Goal: Task Accomplishment & Management: Use online tool/utility

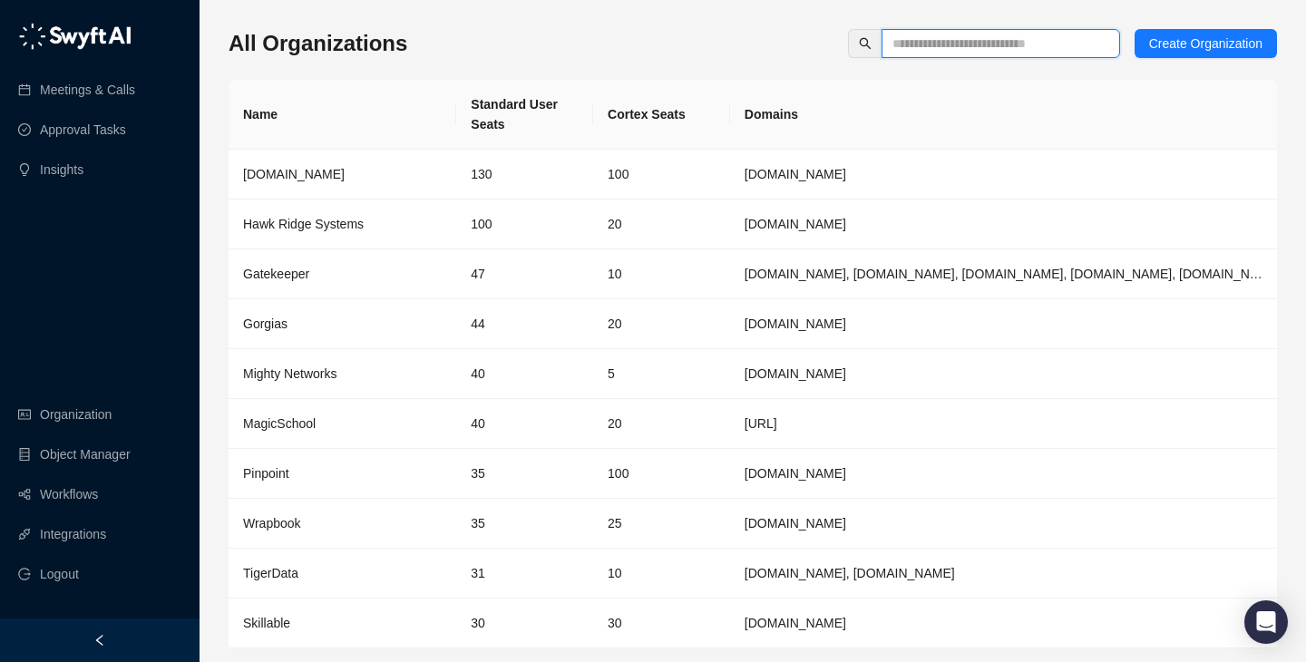
click at [922, 42] on input "text" at bounding box center [993, 44] width 202 height 20
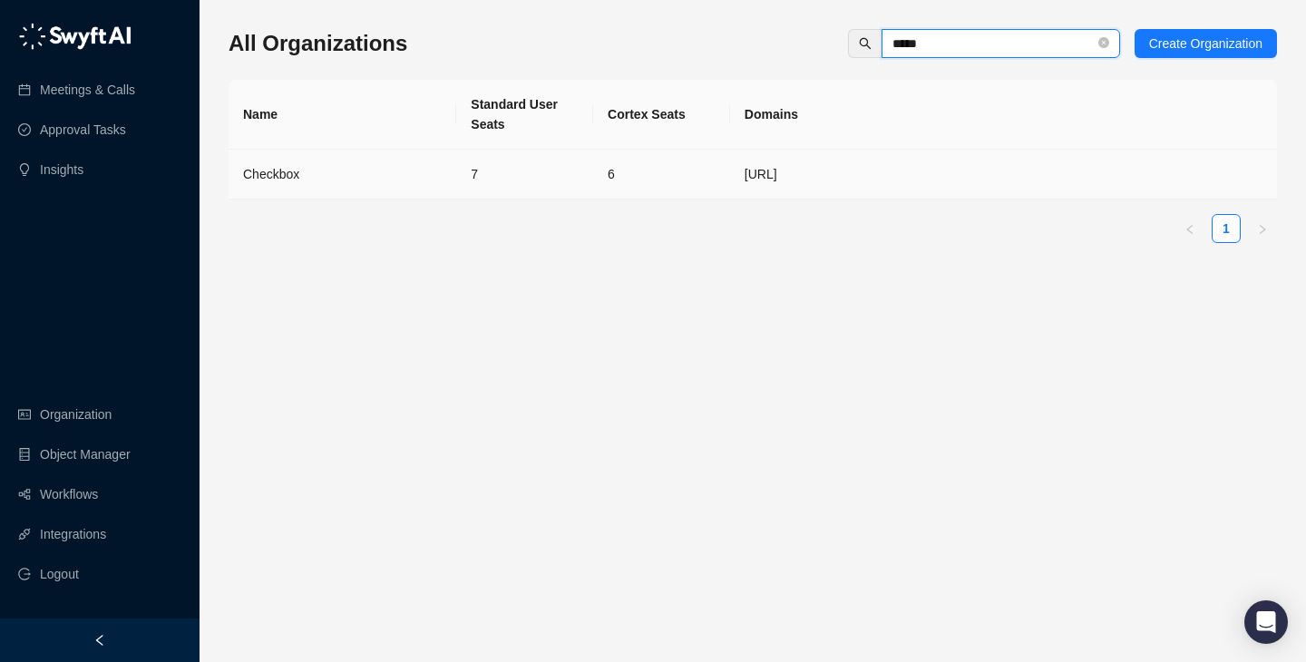
type input "*****"
click at [512, 184] on td "7" at bounding box center [524, 175] width 137 height 50
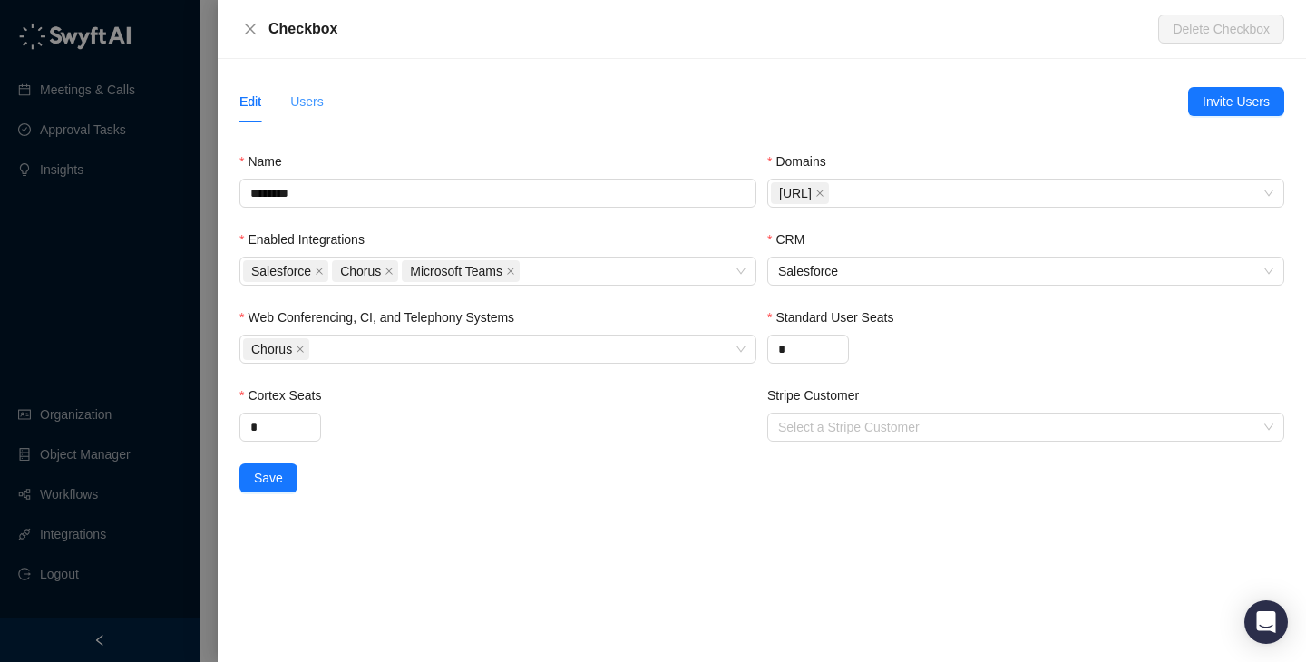
click at [312, 87] on div "Users" at bounding box center [307, 102] width 34 height 42
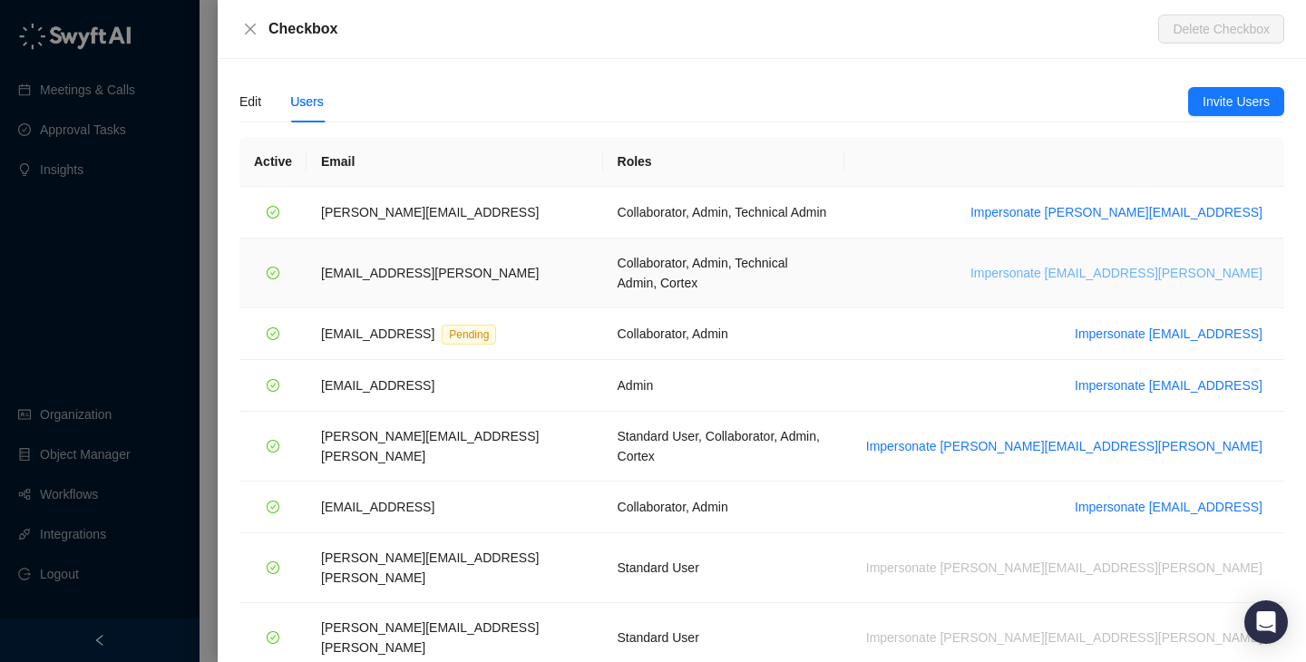
click at [1084, 267] on span "Impersonate maddy.drachler@checkbox.ai" at bounding box center [1116, 273] width 292 height 20
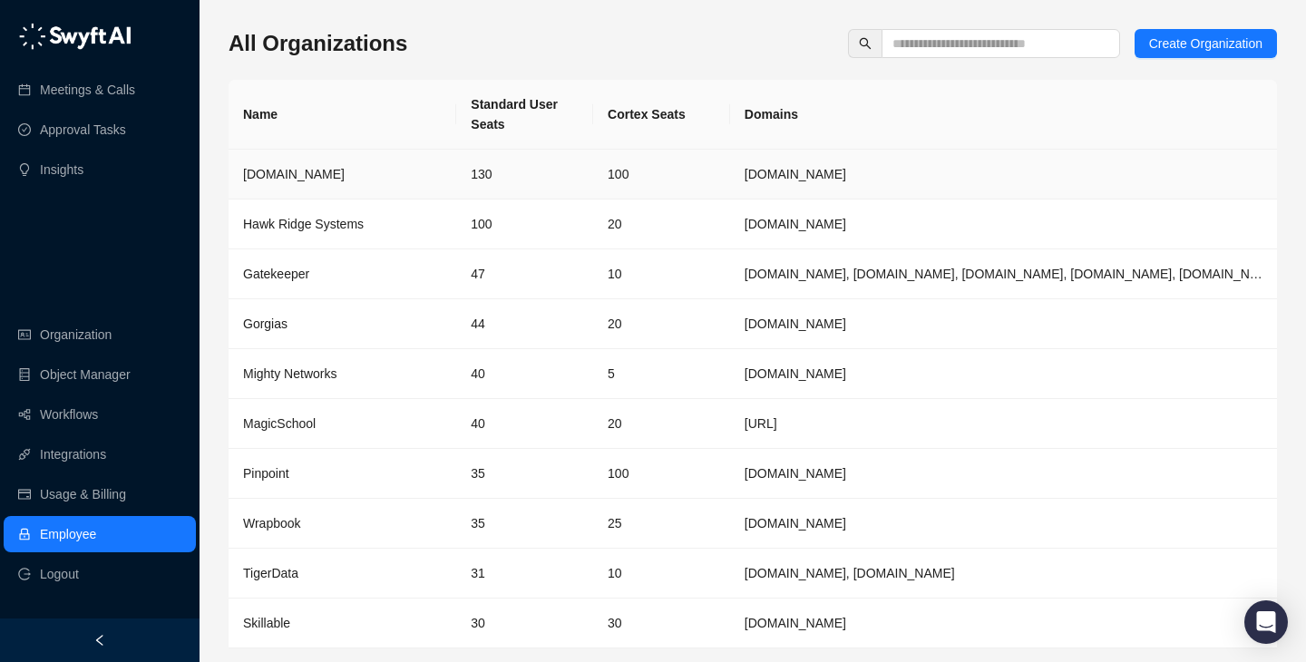
click at [1047, 94] on th "Domains" at bounding box center [1003, 115] width 547 height 70
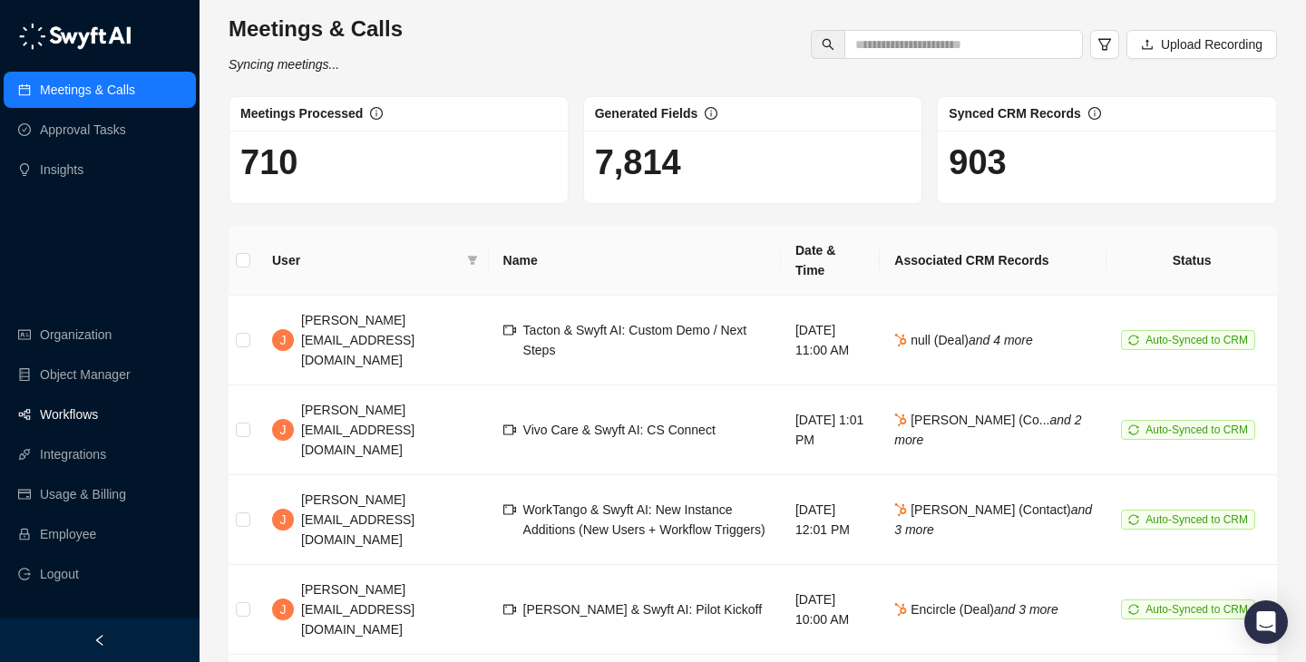
click at [98, 414] on link "Workflows" at bounding box center [69, 414] width 58 height 36
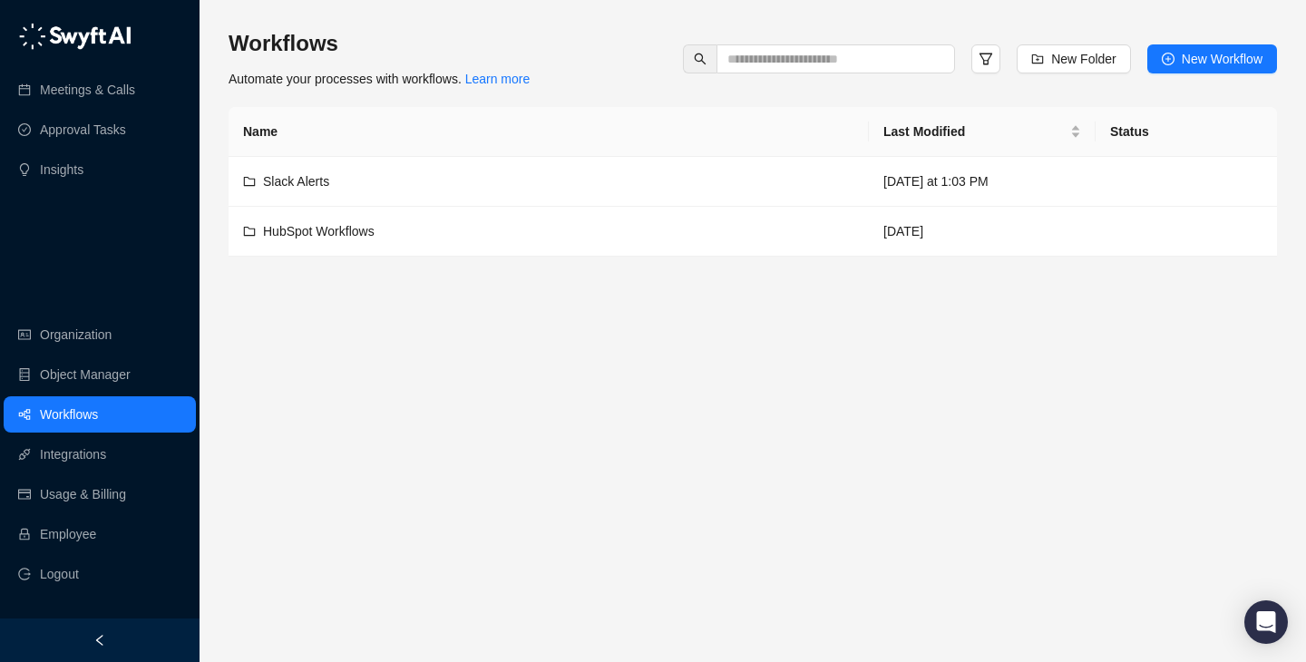
click at [782, 75] on div "Workflows Automate your processes with workflows. Learn more New Folder New Wor…" at bounding box center [752, 59] width 1048 height 60
click at [785, 67] on input "text" at bounding box center [828, 59] width 202 height 20
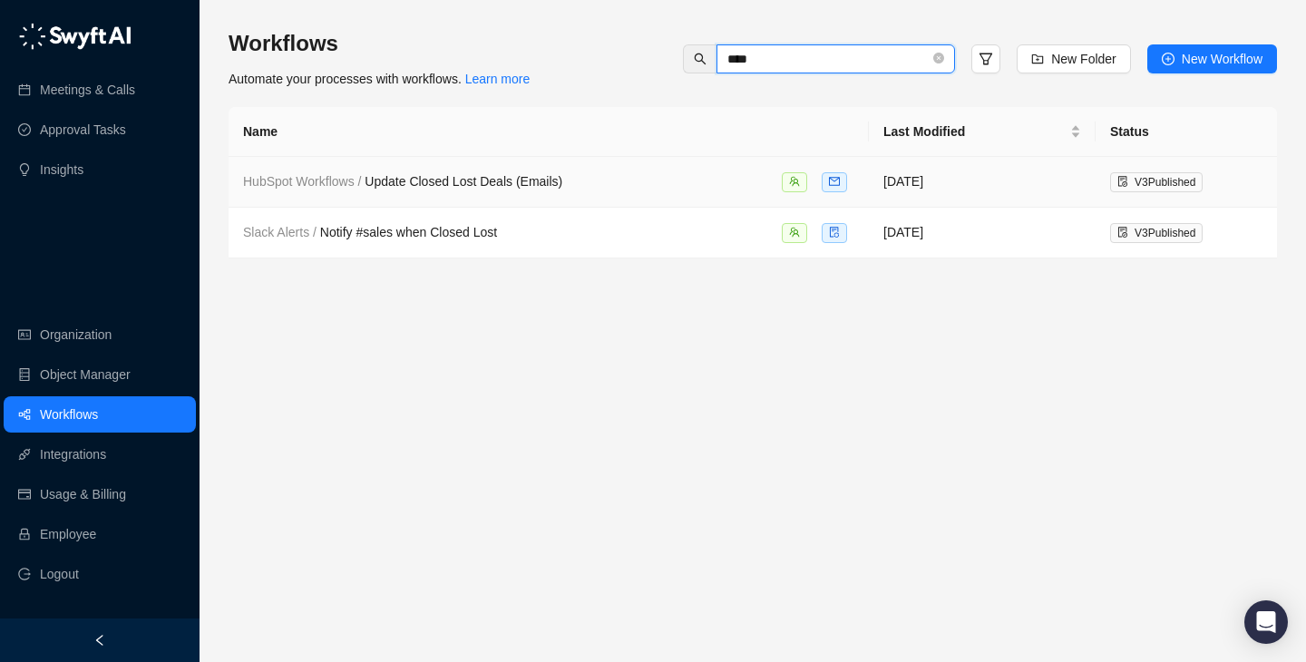
type input "****"
click at [598, 177] on div "HubSpot Workflows / Update Closed Lost Deals (Emails)" at bounding box center [548, 181] width 611 height 21
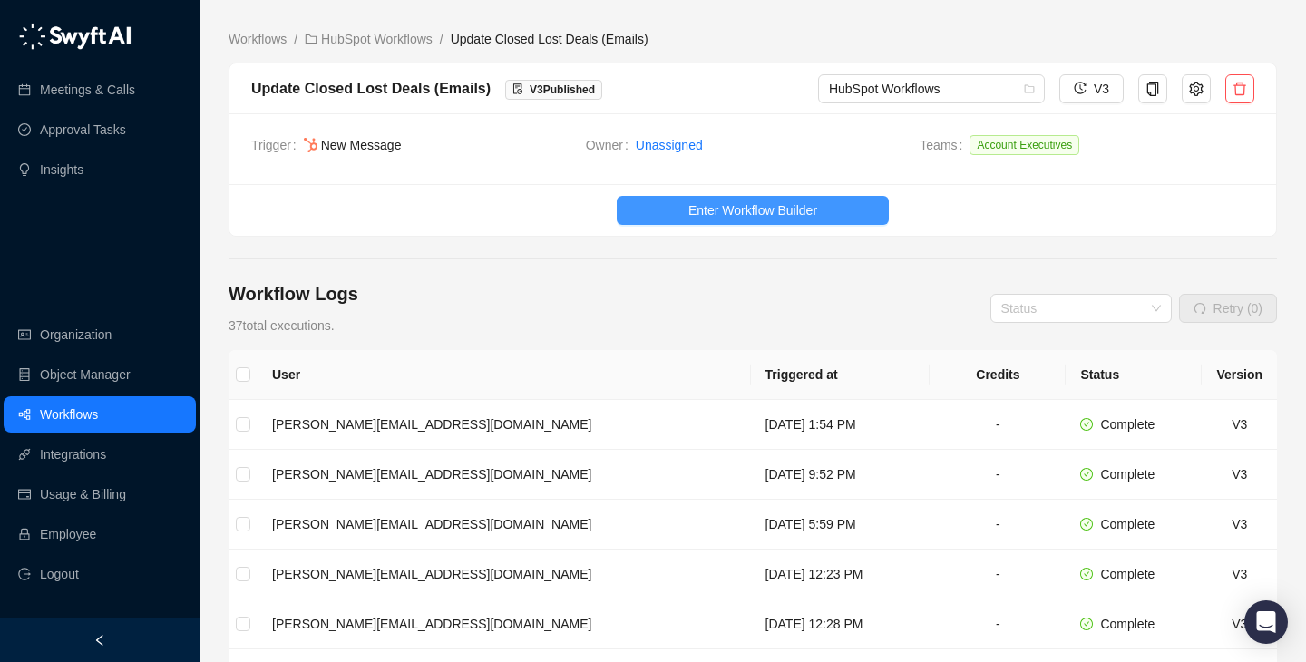
click at [752, 209] on span "Enter Workflow Builder" at bounding box center [752, 210] width 129 height 20
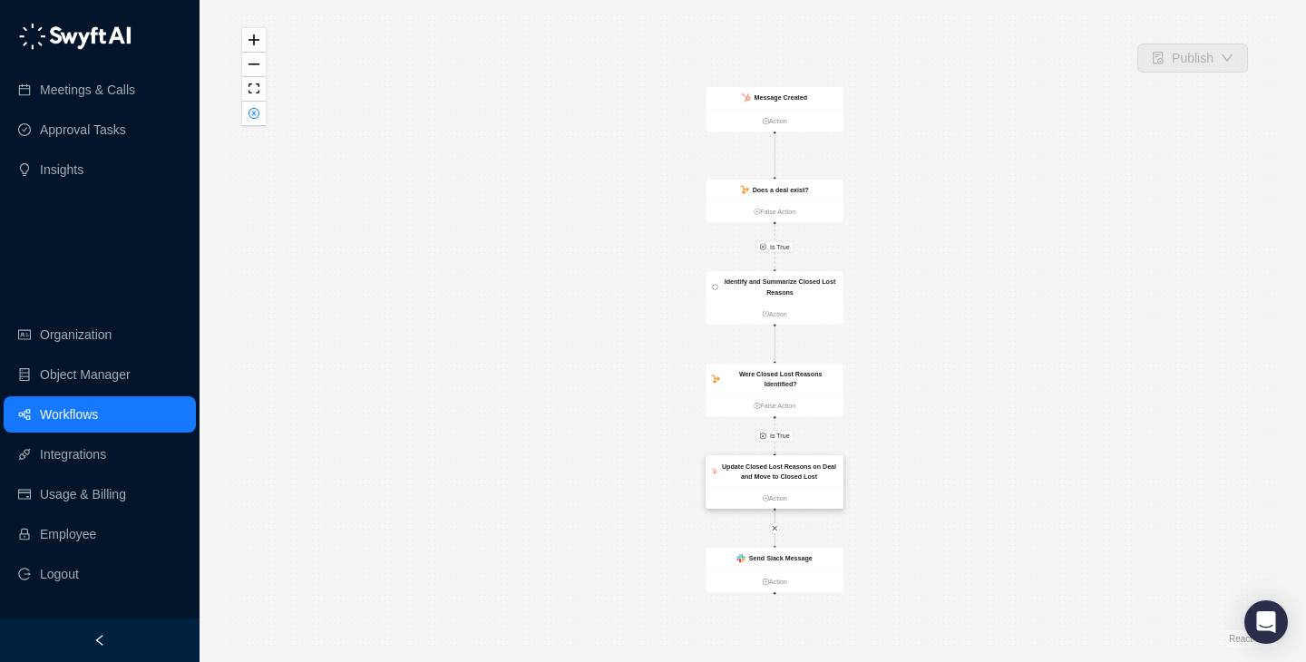
click at [804, 477] on strong "Update Closed Lost Reasons on Deal and Move to Closed Lost" at bounding box center [779, 470] width 114 height 17
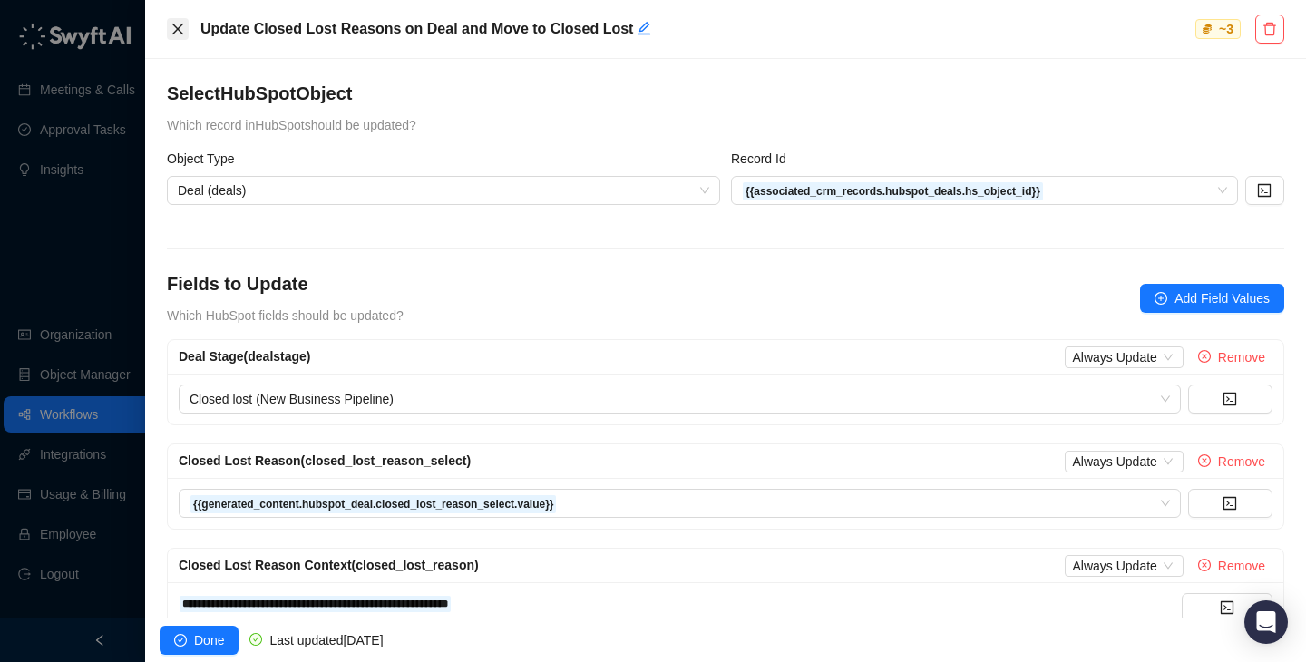
click at [170, 19] on button "Close" at bounding box center [178, 29] width 22 height 22
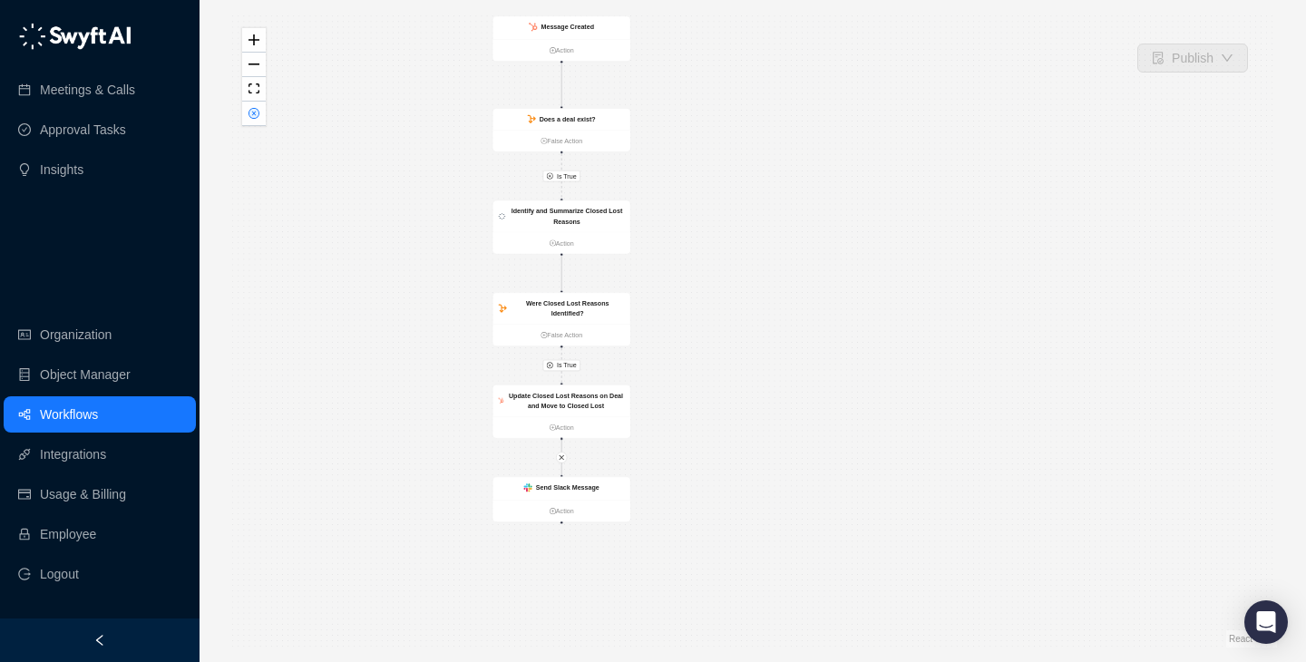
drag, startPoint x: 551, startPoint y: 324, endPoint x: 365, endPoint y: 265, distance: 195.0
click at [351, 264] on div "Is True Is True Message Created Action Does a deal exist? False Action Identify…" at bounding box center [752, 331] width 1048 height 633
click at [258, 110] on icon "close-circle" at bounding box center [253, 113] width 11 height 11
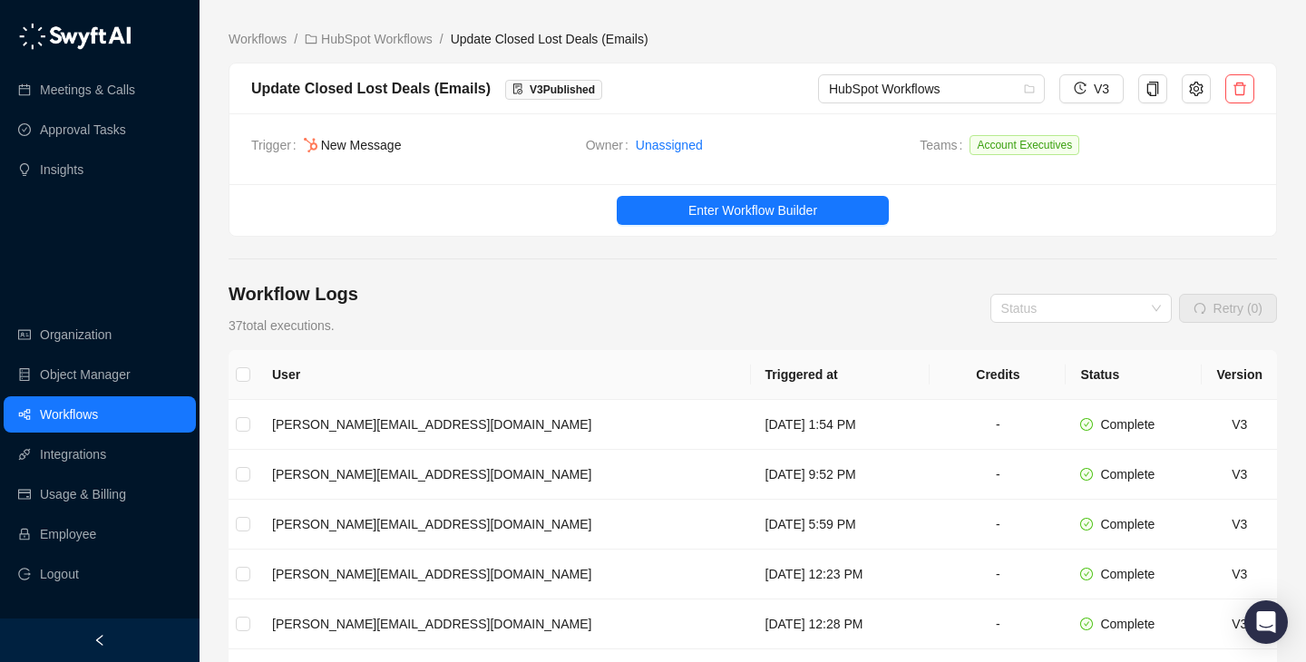
click at [392, 50] on main "Workflows / HubSpot Workflows / Update Closed Lost Deals (Emails) Update Closed…" at bounding box center [752, 560] width 1048 height 1063
click at [396, 38] on link "HubSpot Workflows" at bounding box center [368, 39] width 135 height 20
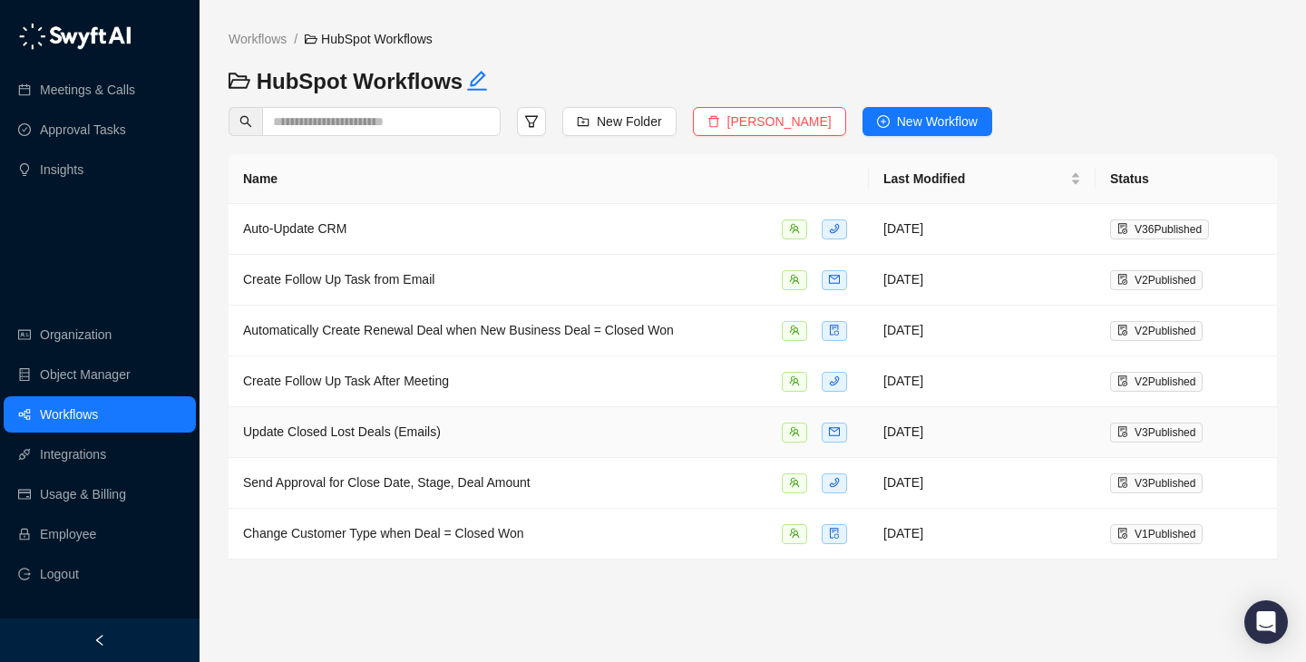
click at [630, 432] on div "Update Closed Lost Deals (Emails)" at bounding box center [548, 432] width 611 height 21
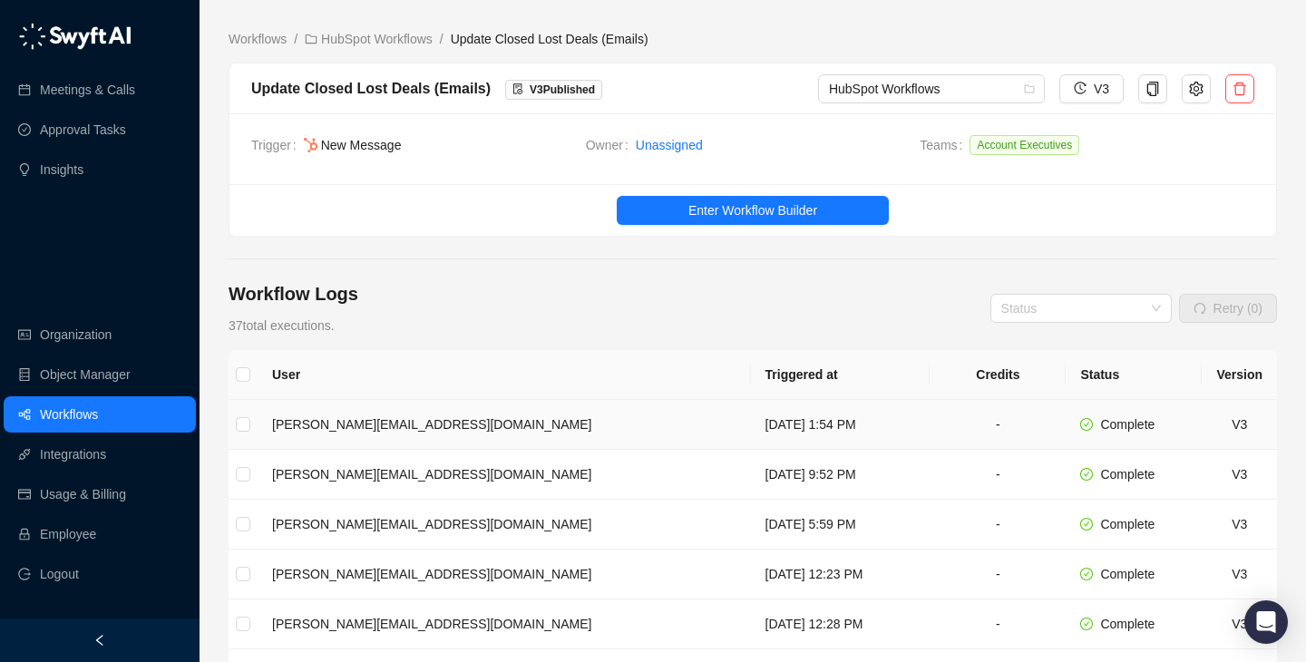
click at [751, 415] on td "[DATE] 1:54 PM" at bounding box center [841, 425] width 180 height 50
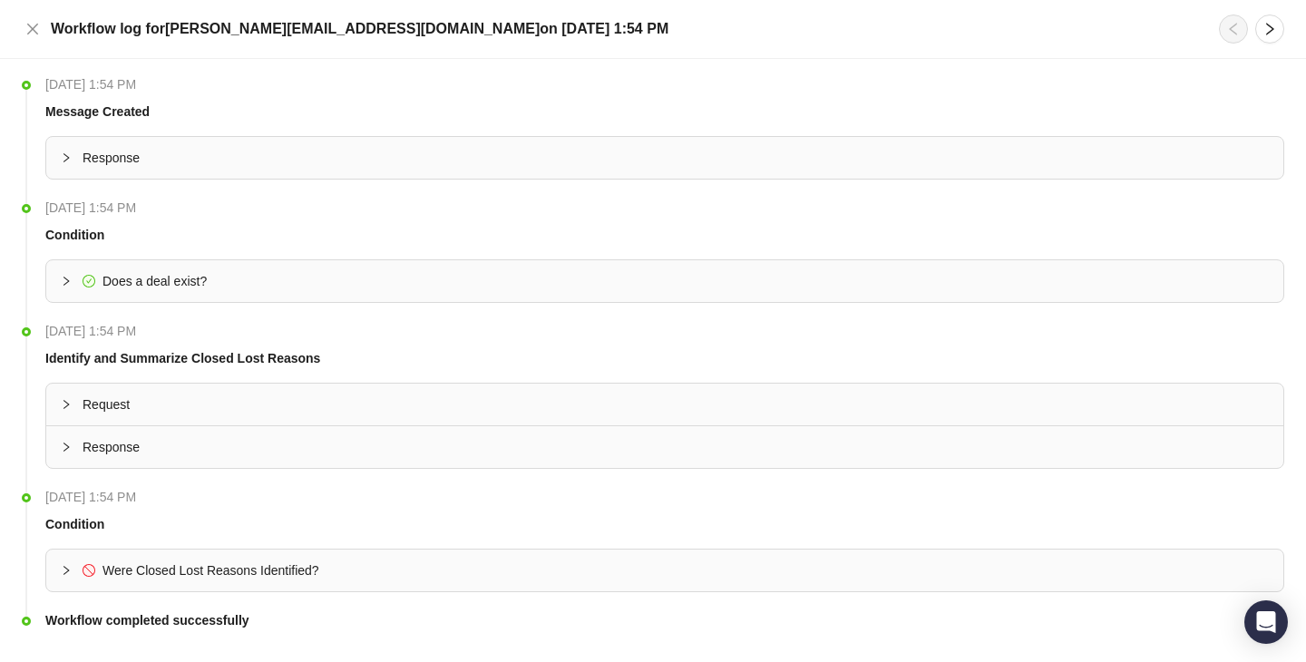
scroll to position [38, 0]
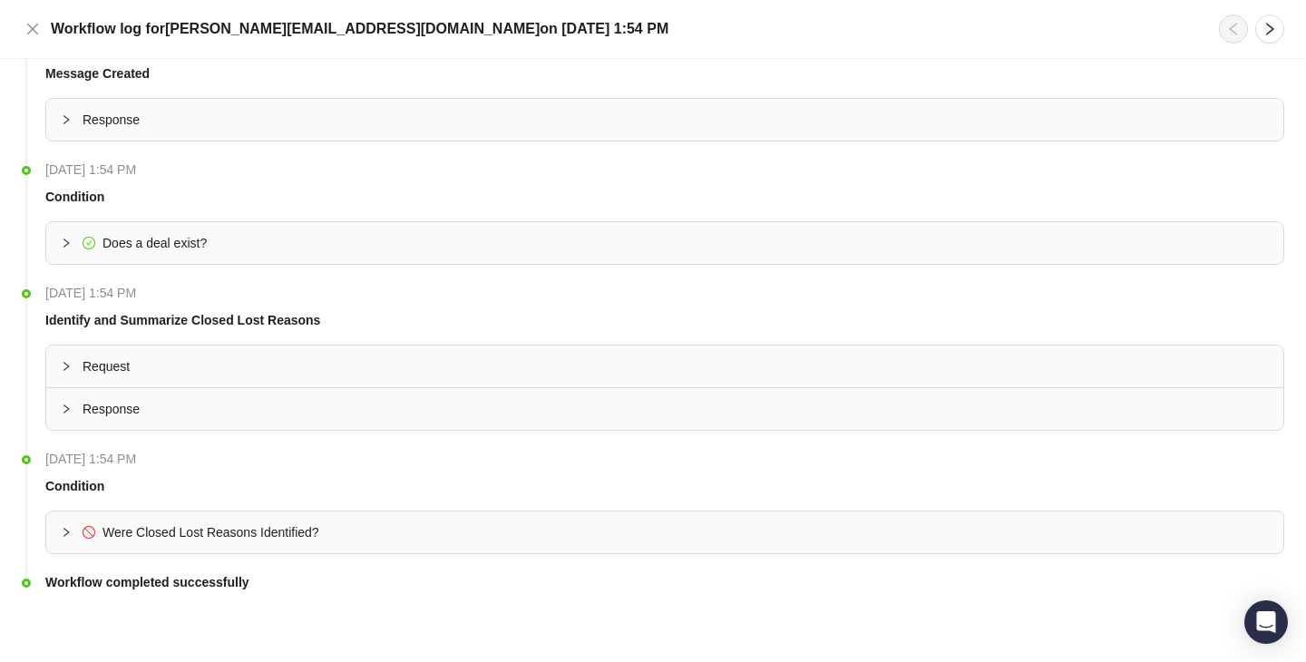
click at [345, 407] on span "Response" at bounding box center [676, 409] width 1186 height 20
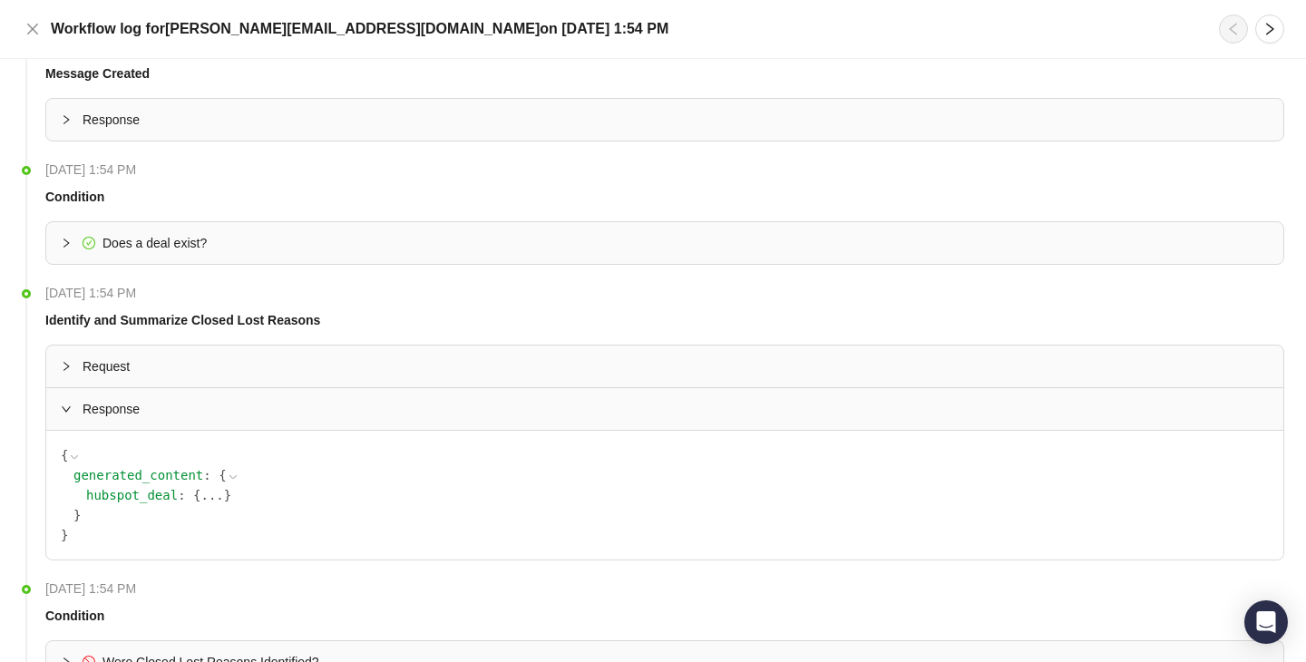
click at [218, 493] on button "..." at bounding box center [211, 495] width 23 height 20
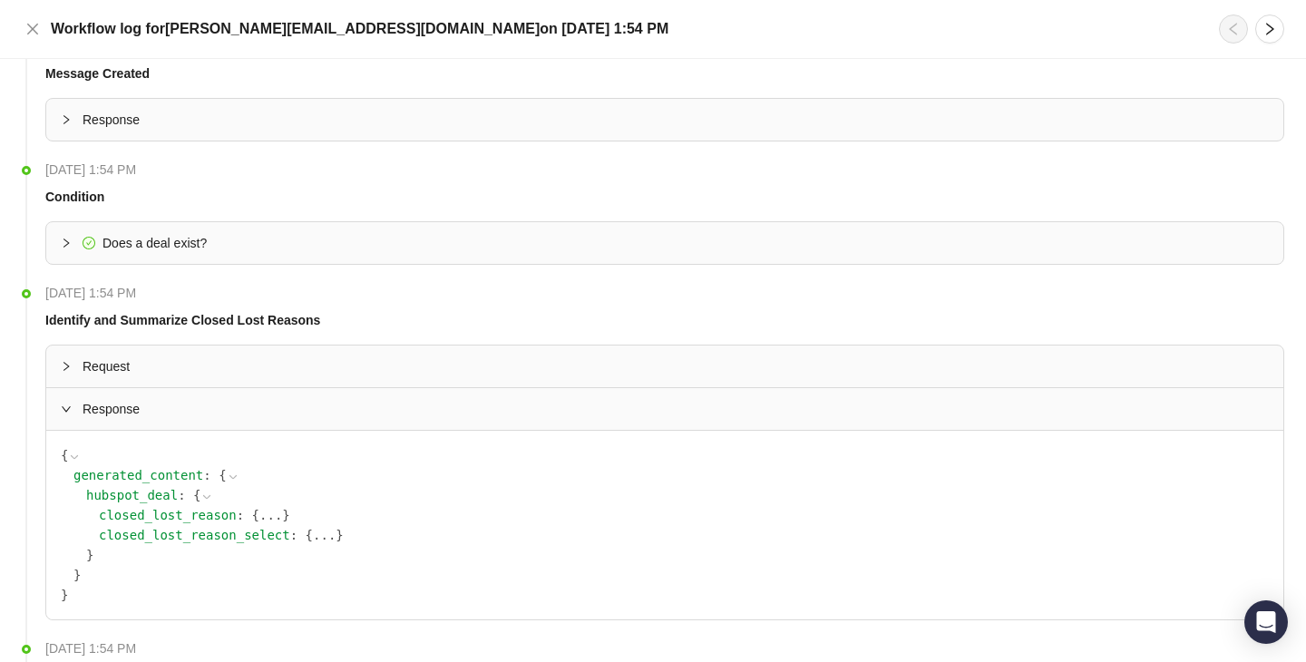
click at [275, 515] on button "..." at bounding box center [270, 515] width 23 height 20
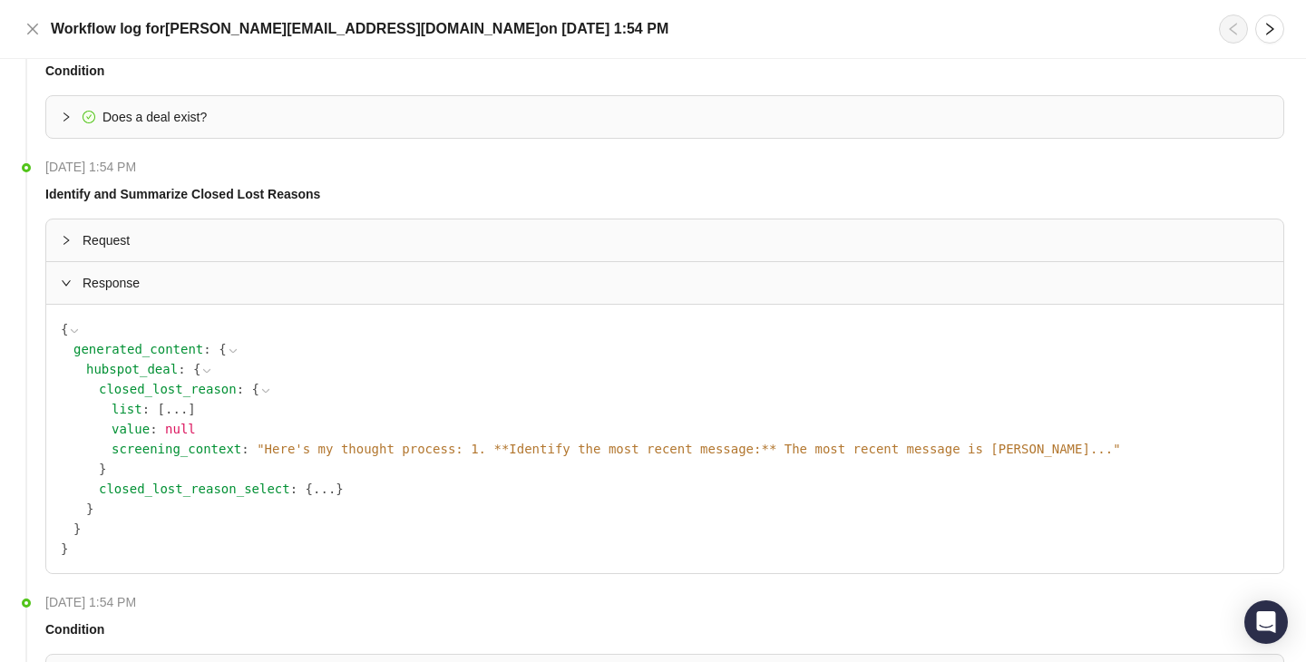
scroll to position [178, 0]
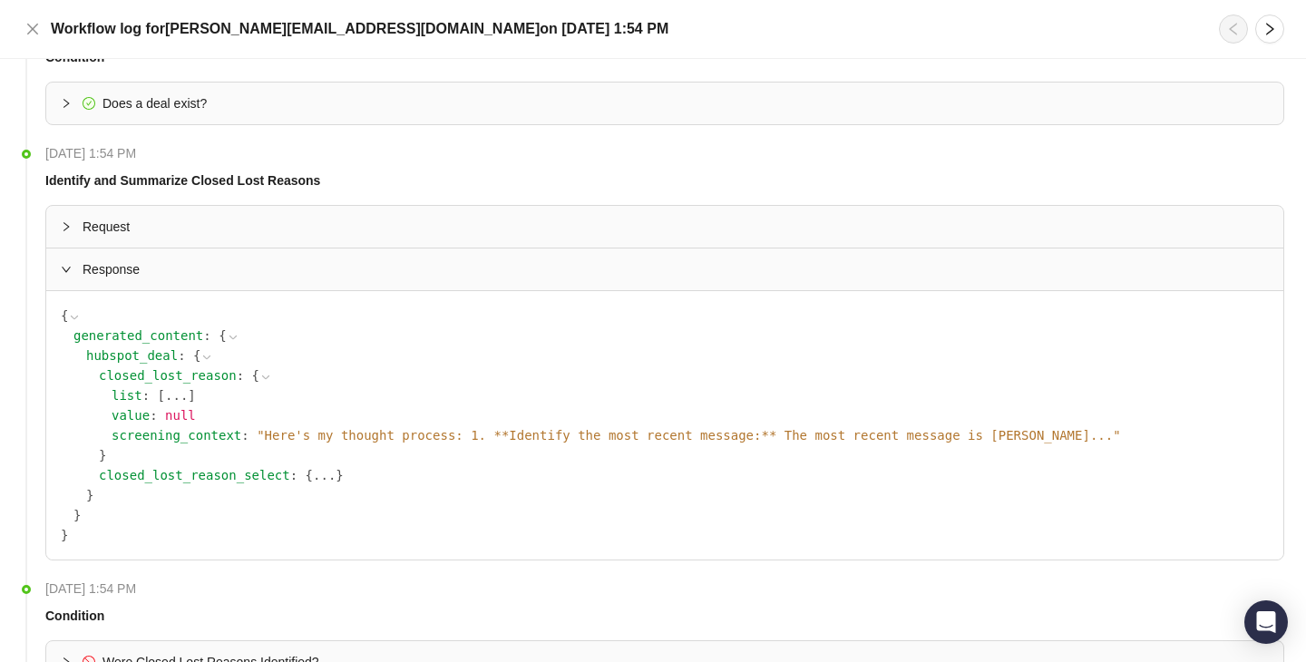
click at [317, 469] on button "..." at bounding box center [324, 475] width 23 height 20
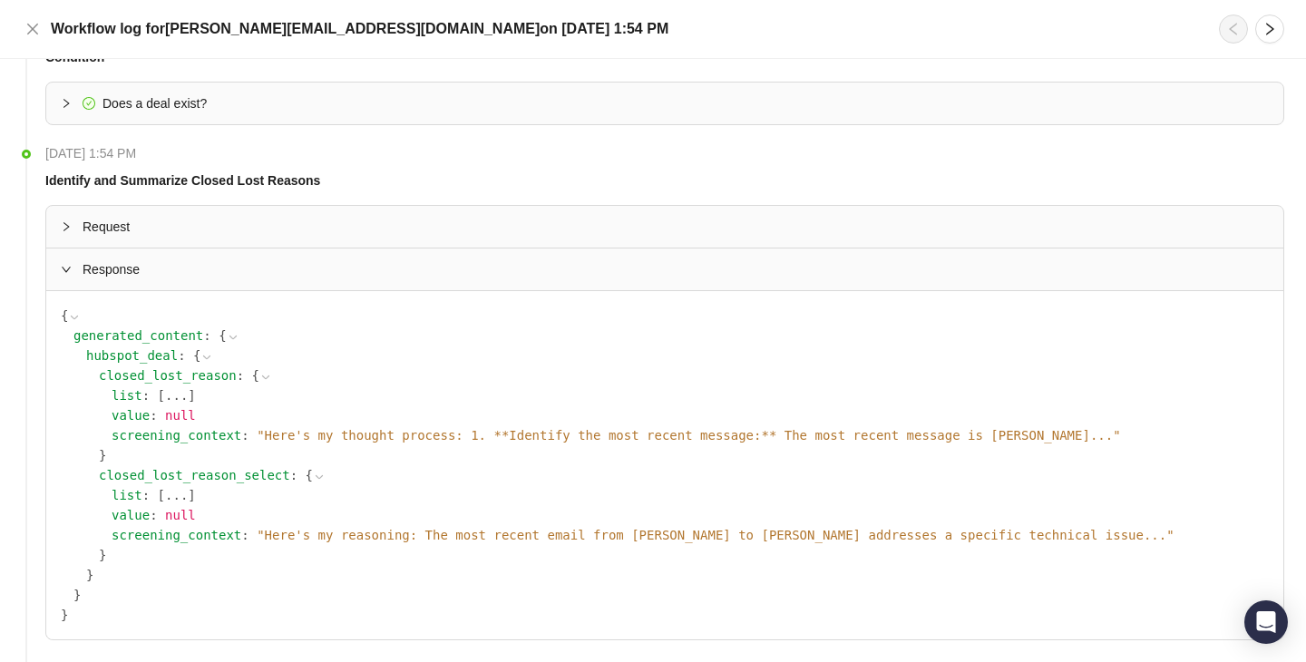
click at [648, 429] on span "" Here's my thought process: 1. **Identify the most recent message:** The most …" at bounding box center [688, 435] width 863 height 15
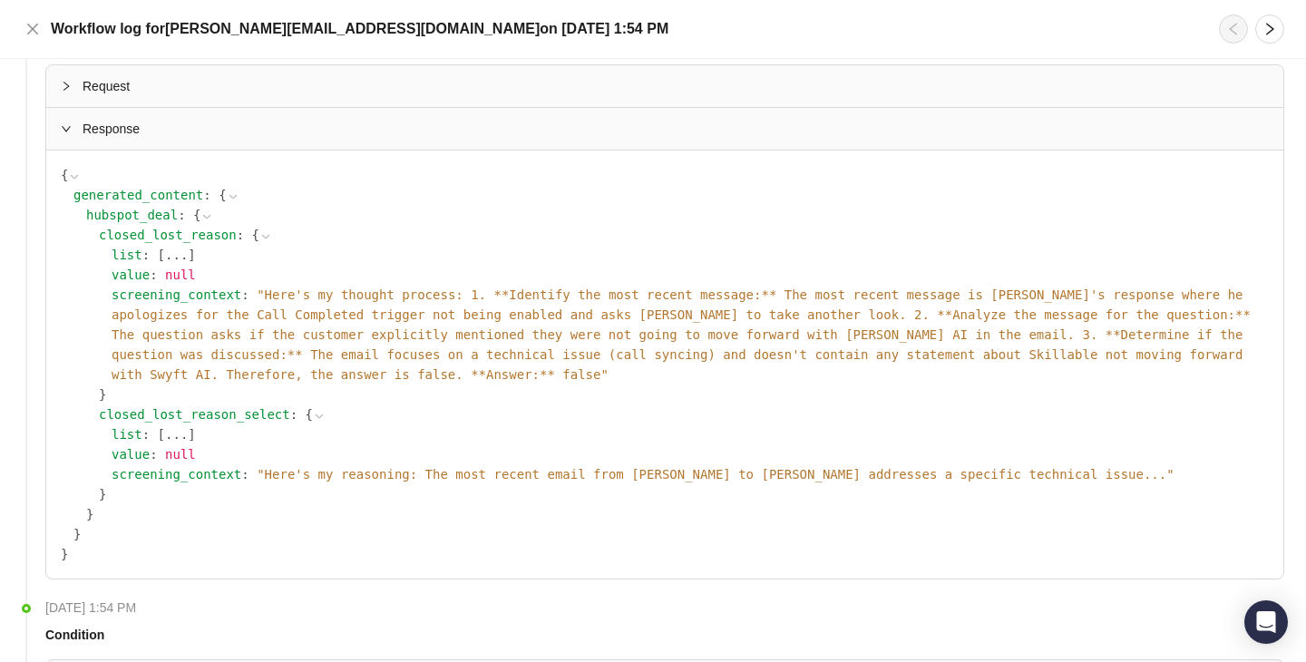
scroll to position [0, 0]
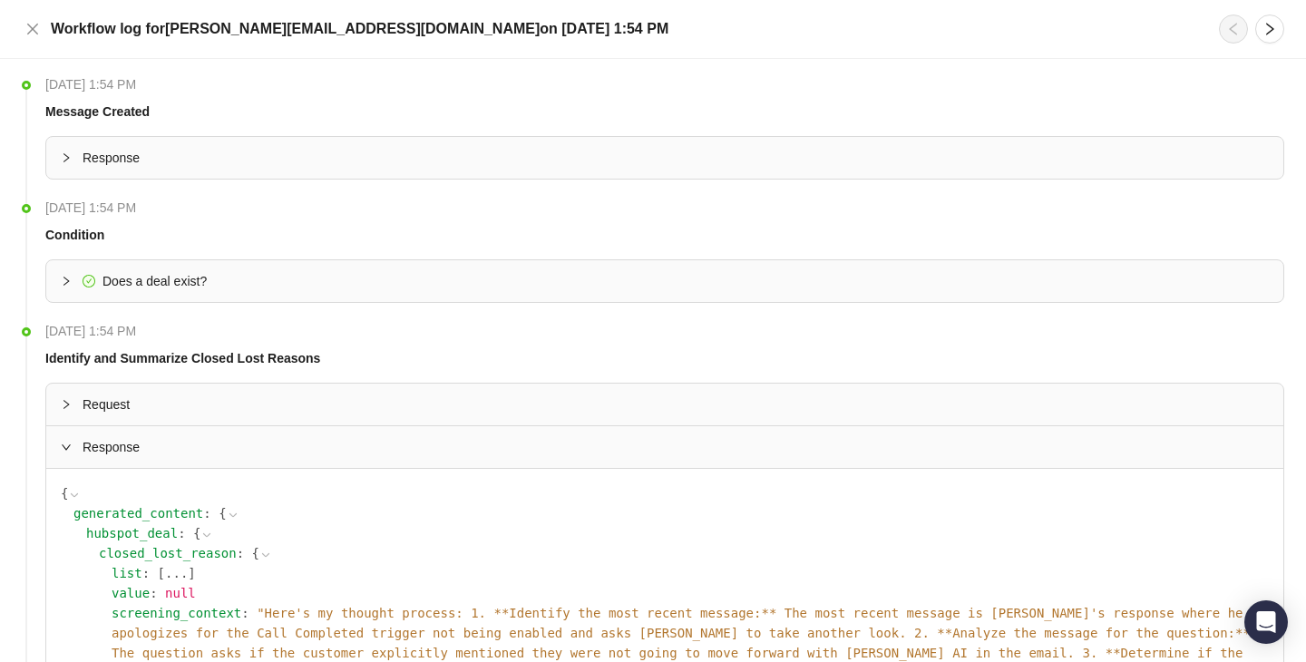
click at [18, 21] on div "Workflow log for [PERSON_NAME][EMAIL_ADDRESS][DOMAIN_NAME] [DATE][DATE] 1:54 PM" at bounding box center [653, 29] width 1306 height 59
click at [30, 26] on icon "close" at bounding box center [32, 29] width 11 height 11
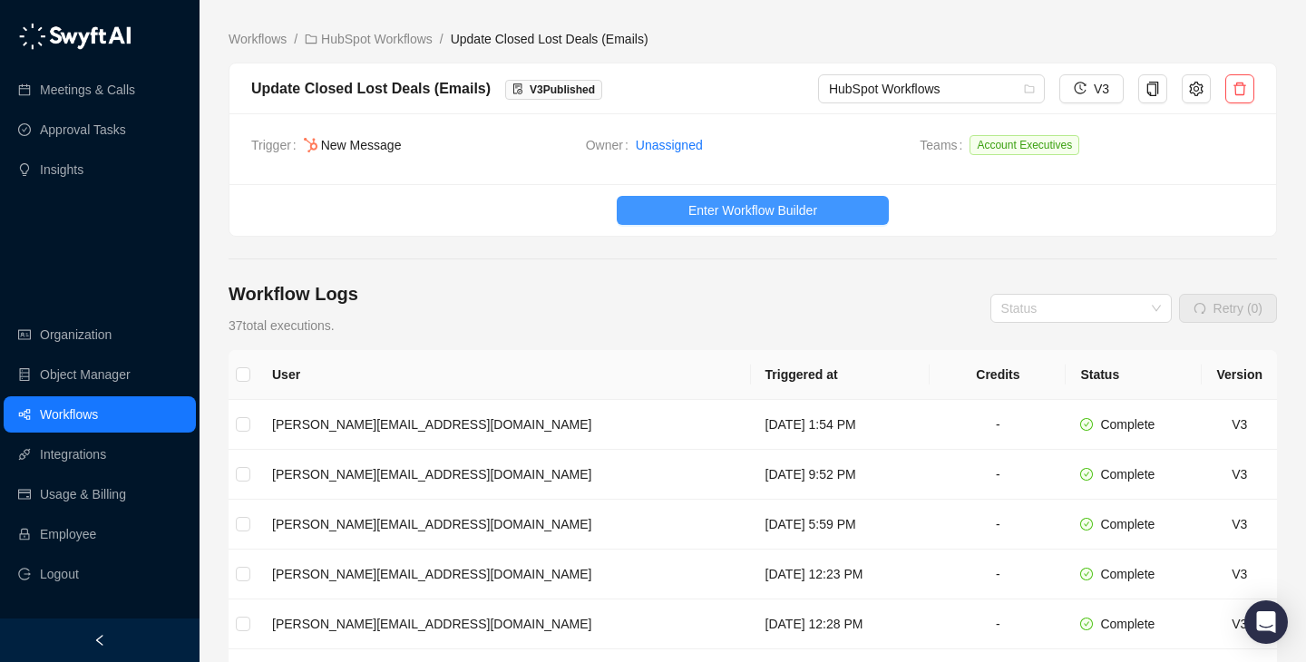
click at [679, 203] on button "Enter Workflow Builder" at bounding box center [753, 210] width 272 height 29
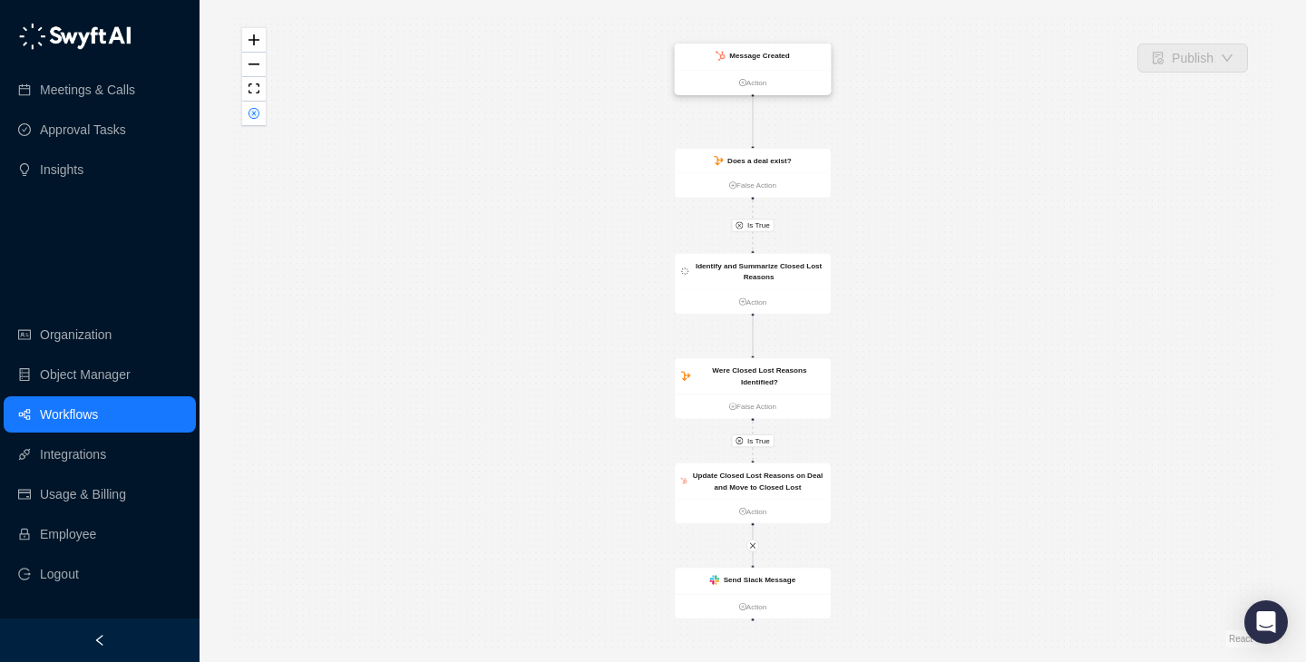
click at [733, 52] on strong "Message Created" at bounding box center [759, 56] width 61 height 8
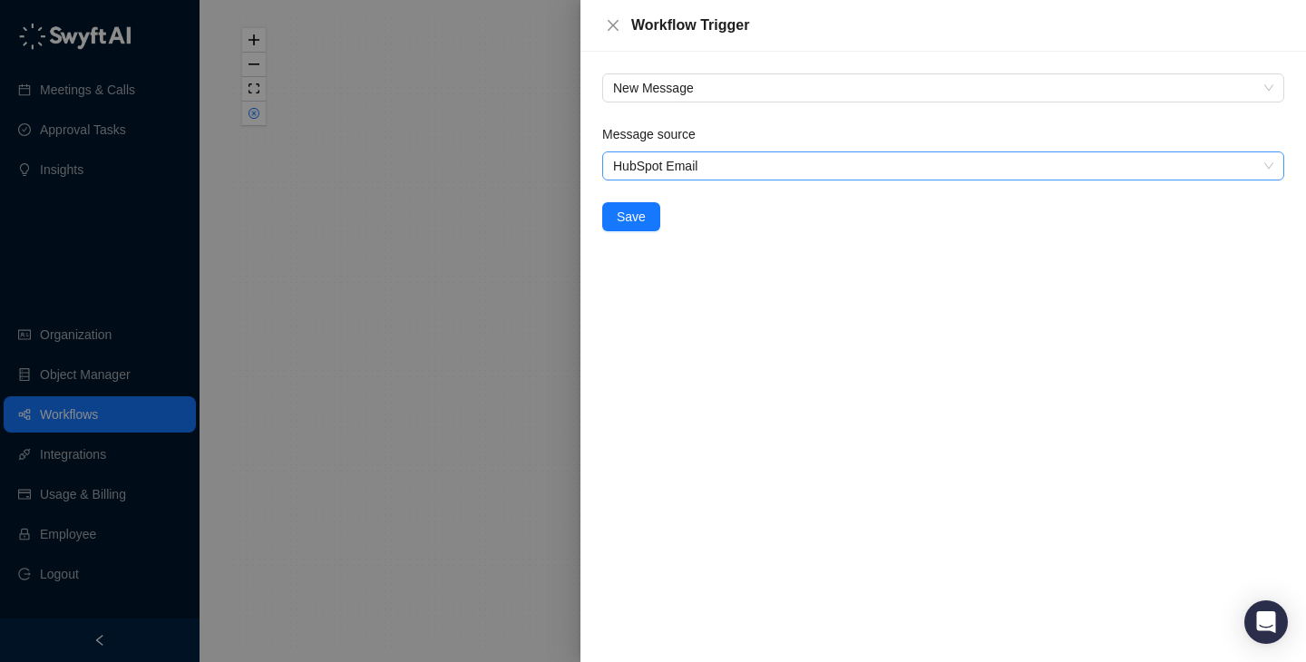
click at [788, 170] on span "HubSpot Email" at bounding box center [943, 165] width 660 height 27
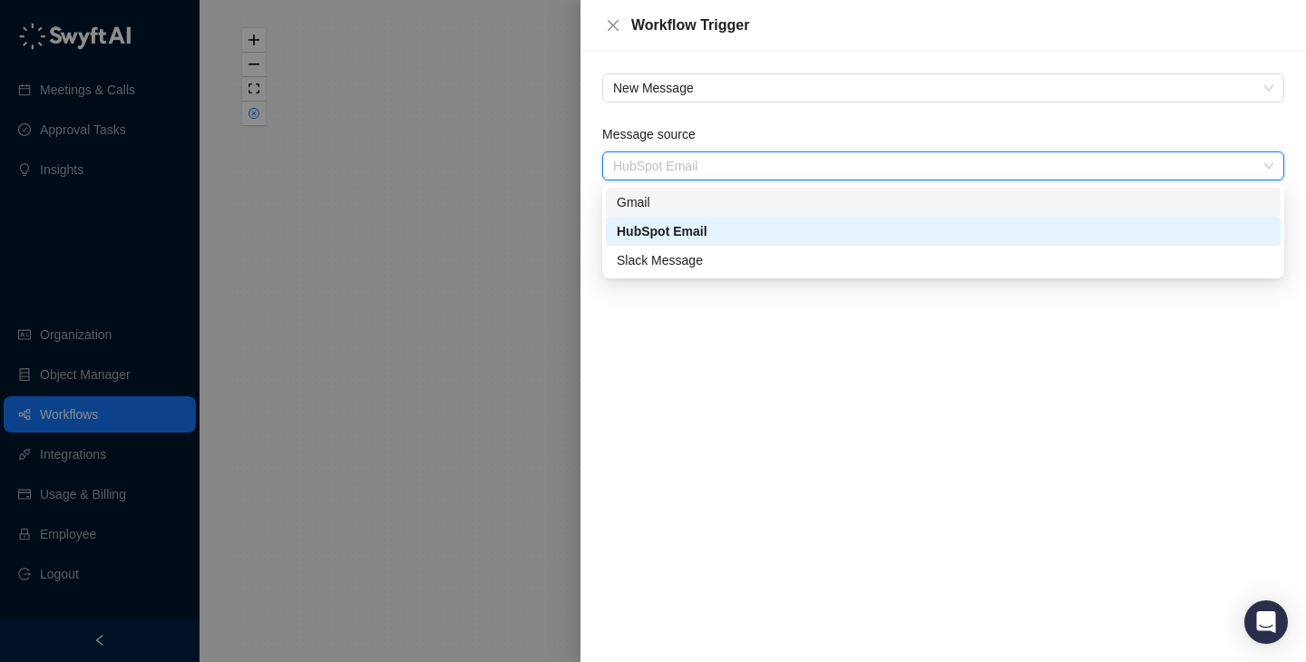
click at [768, 195] on div "Gmail" at bounding box center [943, 202] width 653 height 20
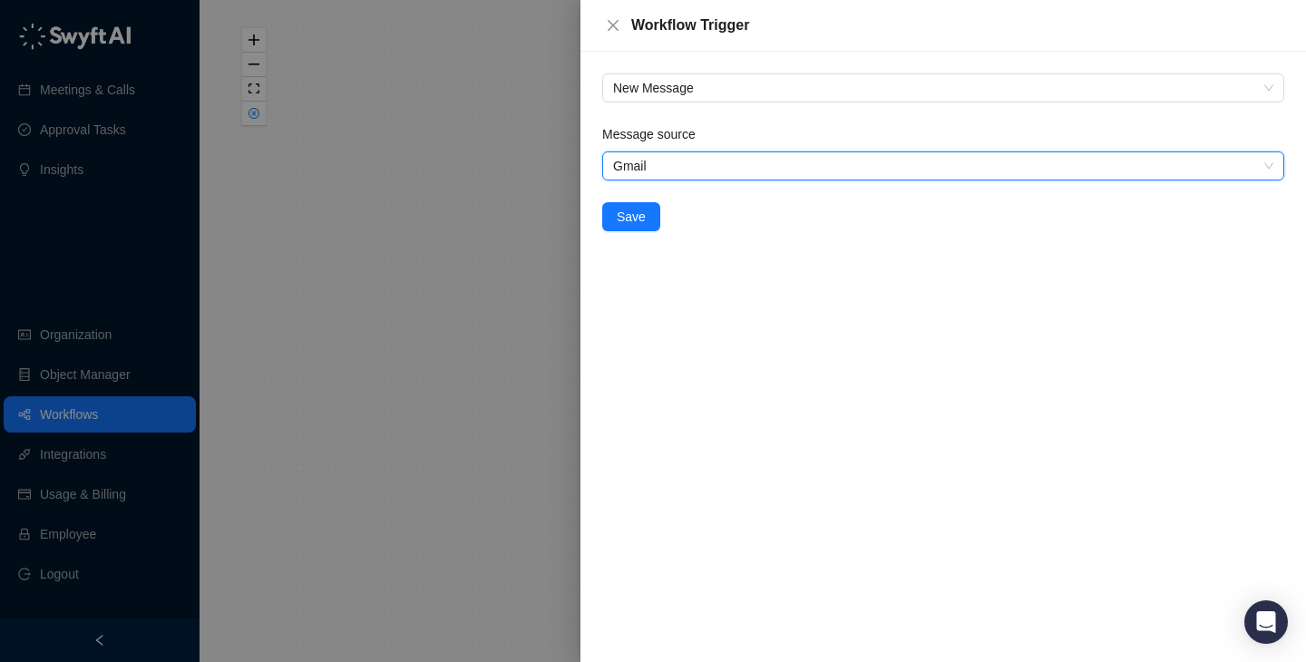
click at [624, 231] on div "Message source Gmail Gmail Save" at bounding box center [943, 188] width 696 height 129
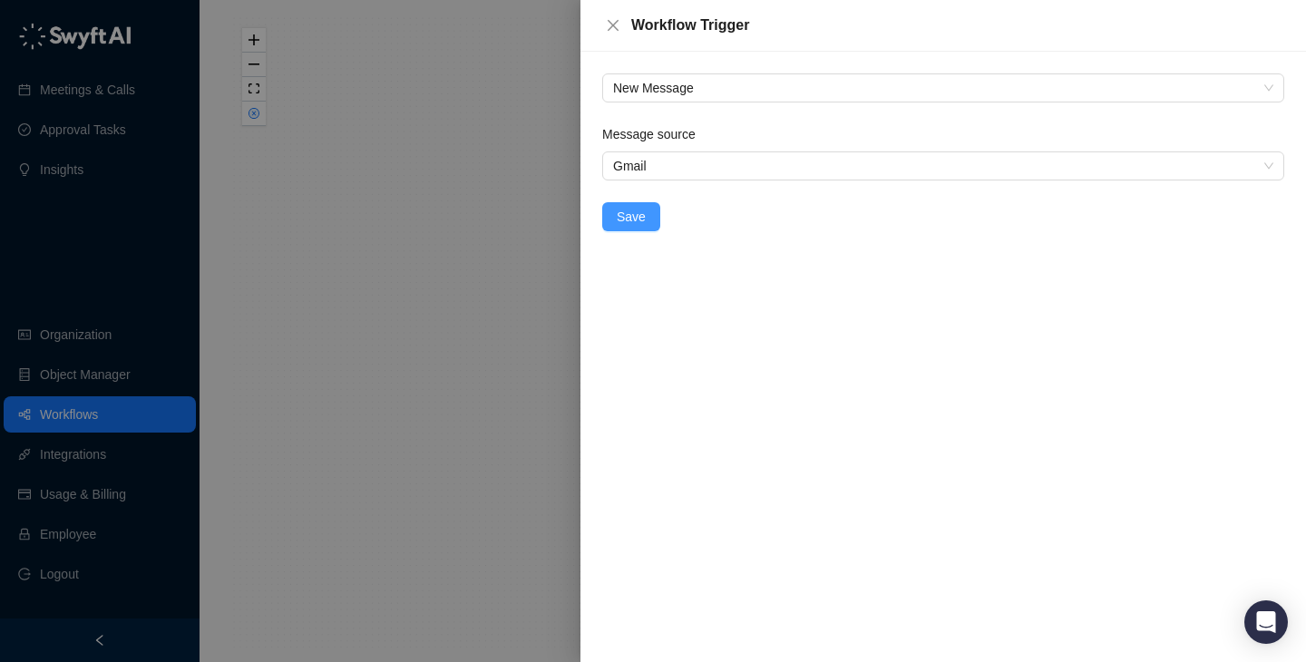
click at [631, 212] on span "Save" at bounding box center [631, 217] width 29 height 20
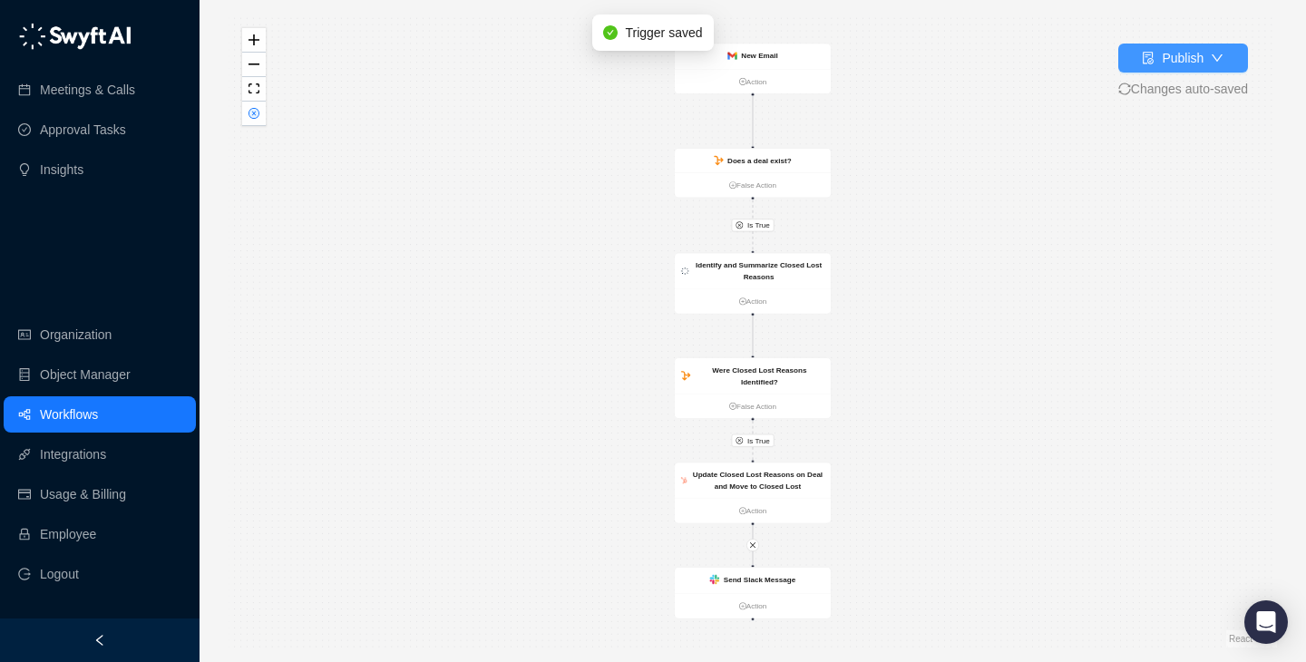
click at [1199, 60] on div "Publish" at bounding box center [1182, 58] width 42 height 20
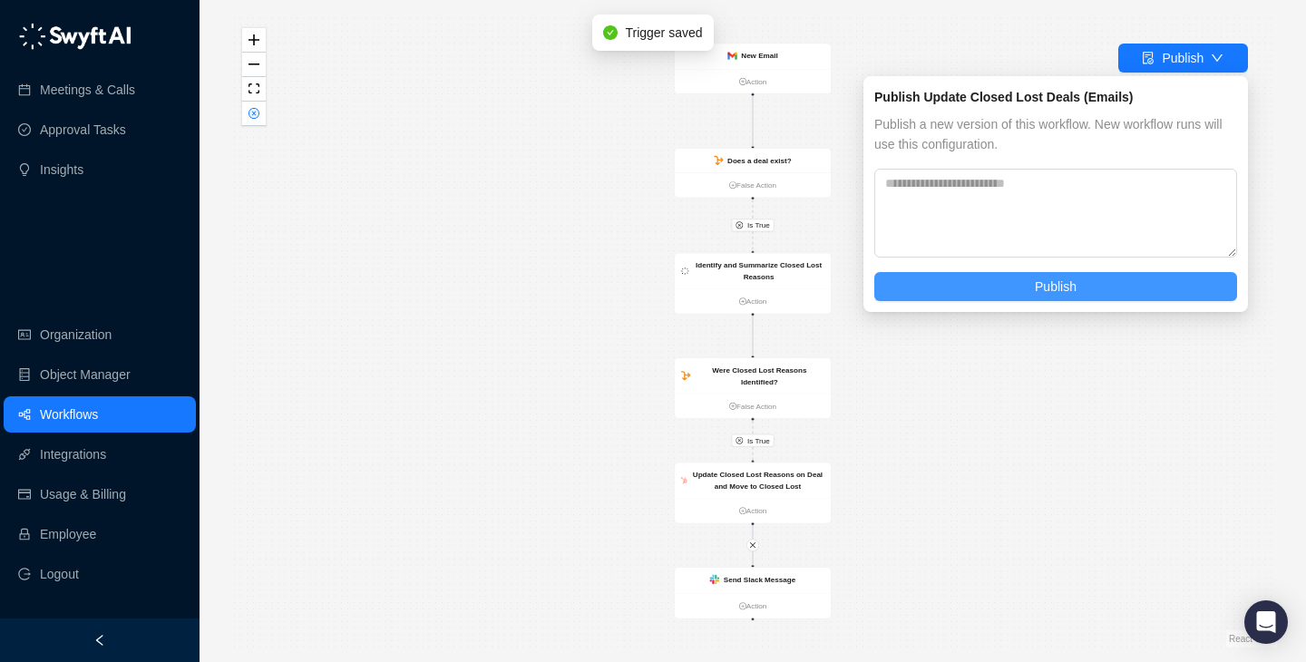
click at [1114, 287] on button "Publish" at bounding box center [1055, 286] width 363 height 29
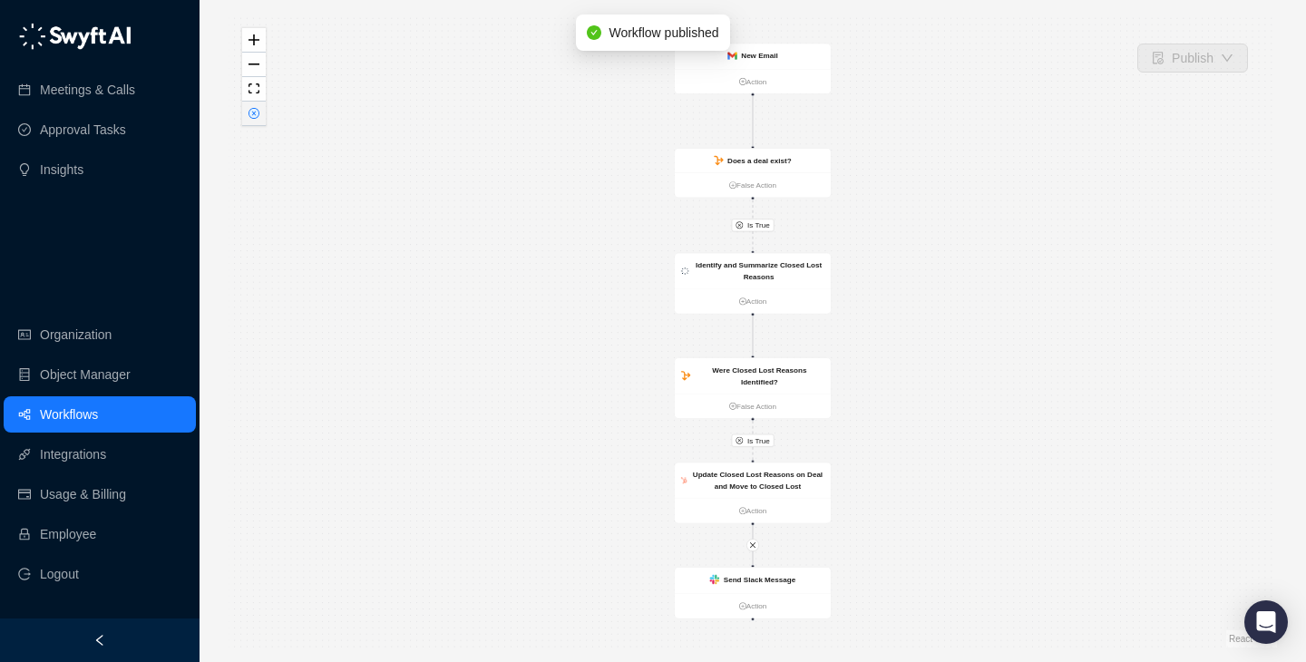
click at [251, 114] on icon "close-circle" at bounding box center [253, 113] width 9 height 9
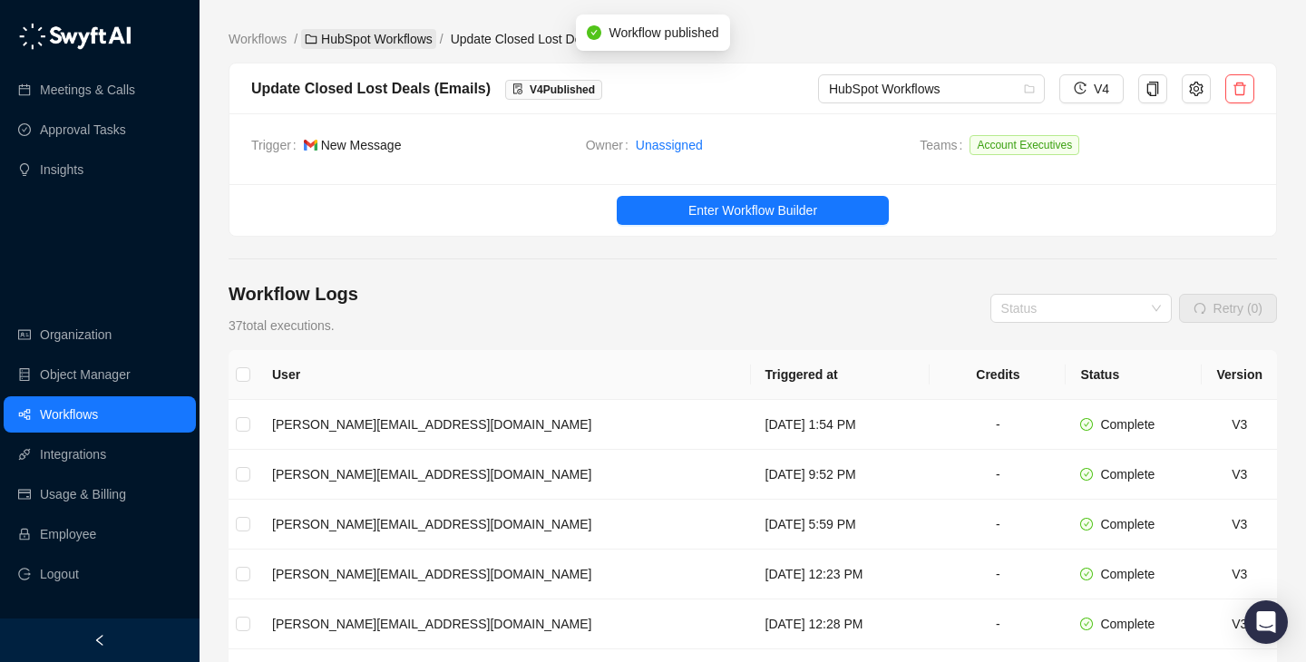
click at [348, 34] on link "HubSpot Workflows" at bounding box center [368, 39] width 135 height 20
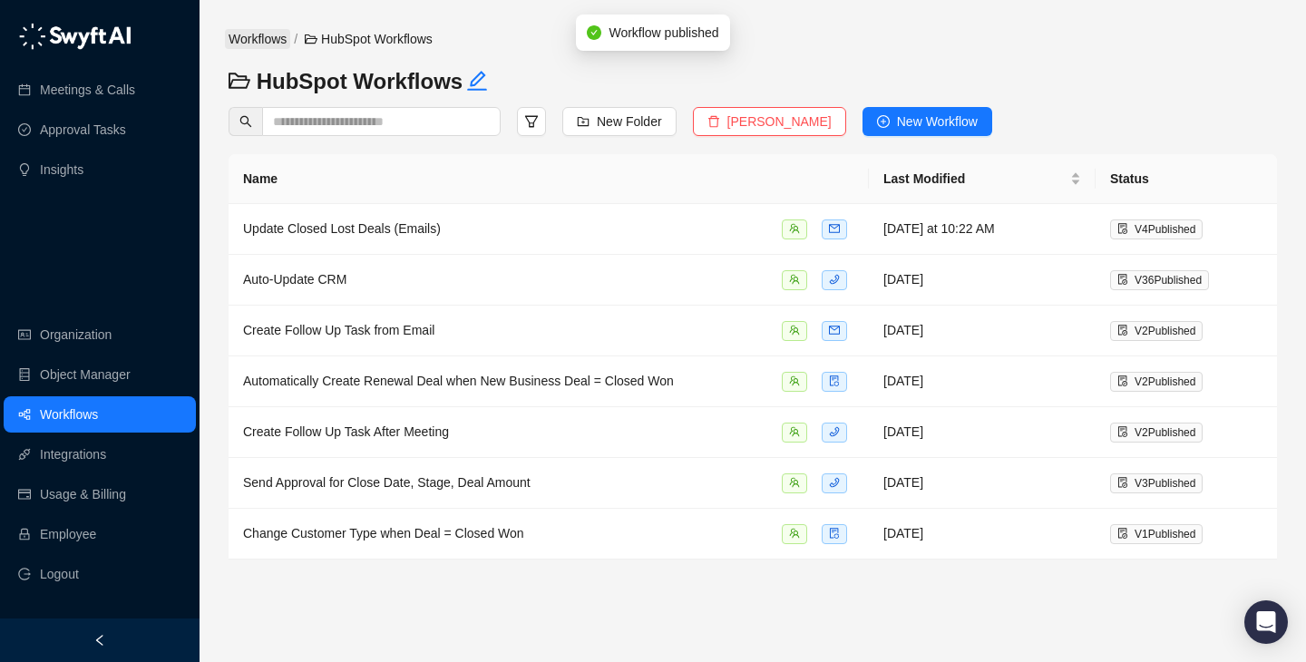
click at [252, 35] on link "Workflows" at bounding box center [257, 39] width 65 height 20
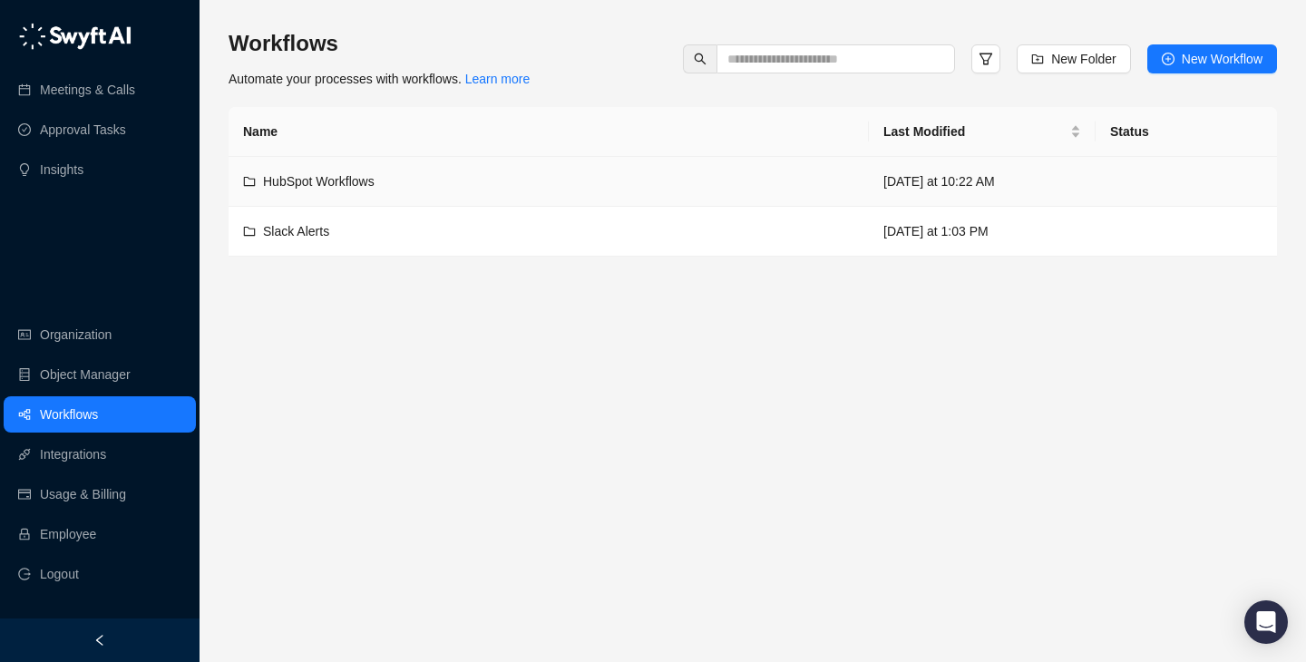
click at [522, 219] on td "Slack Alerts" at bounding box center [548, 232] width 640 height 50
click at [606, 186] on div "HubSpot Workflows" at bounding box center [548, 181] width 611 height 20
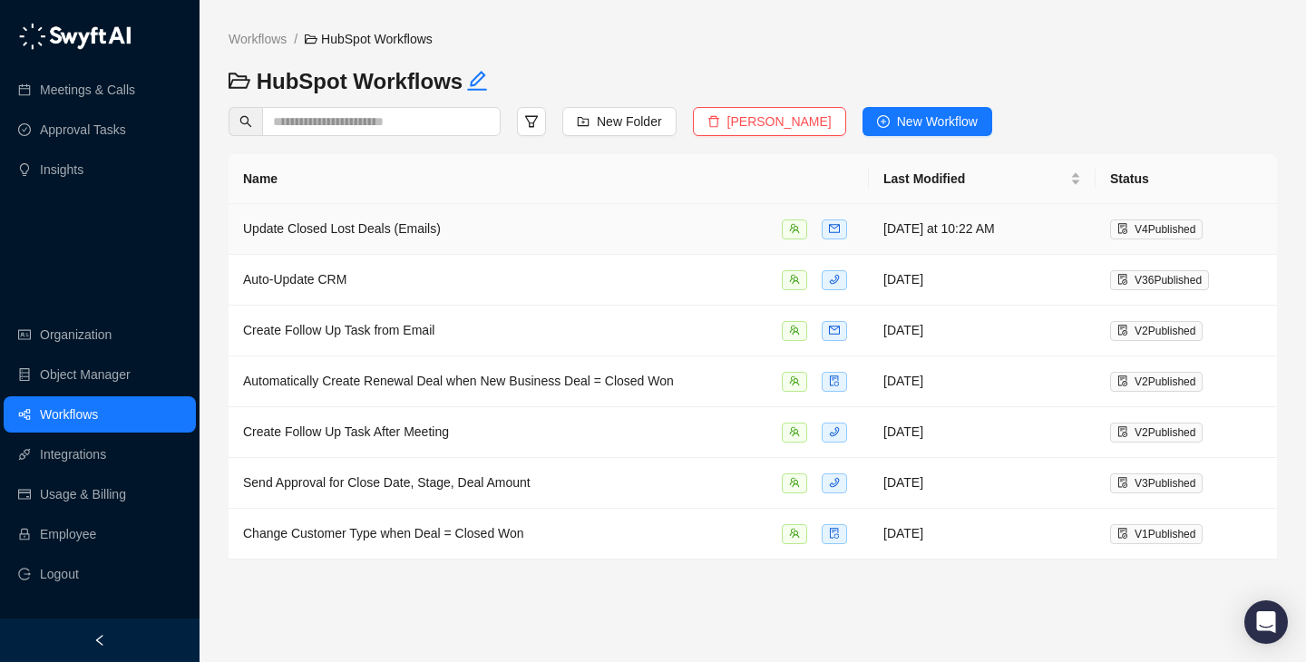
click at [668, 223] on div "Update Closed Lost Deals (Emails)" at bounding box center [548, 228] width 611 height 21
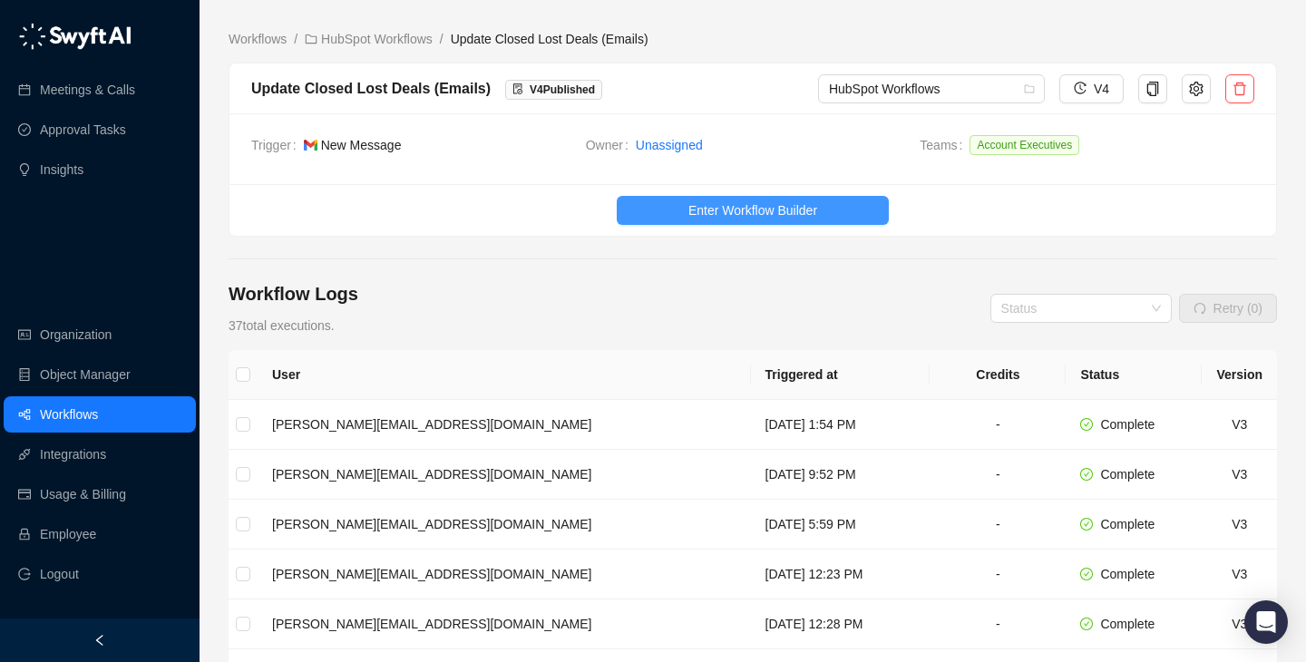
click at [714, 204] on span "Enter Workflow Builder" at bounding box center [752, 210] width 129 height 20
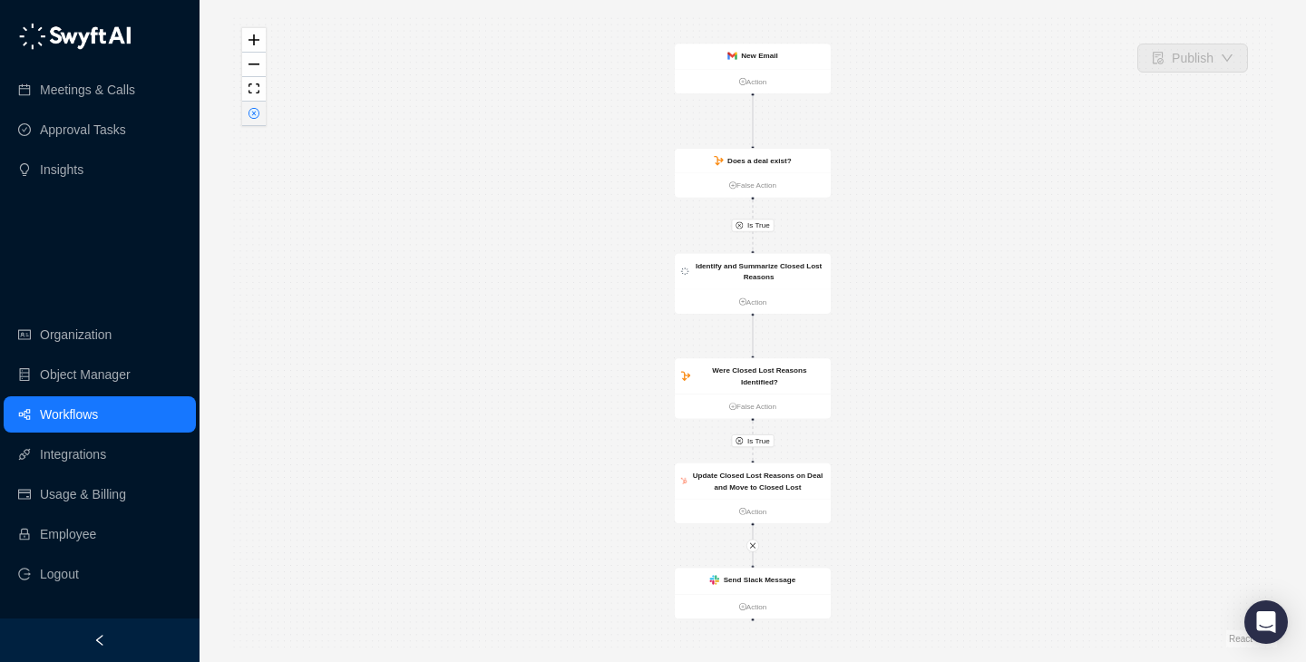
click at [251, 124] on button "button" at bounding box center [254, 114] width 24 height 24
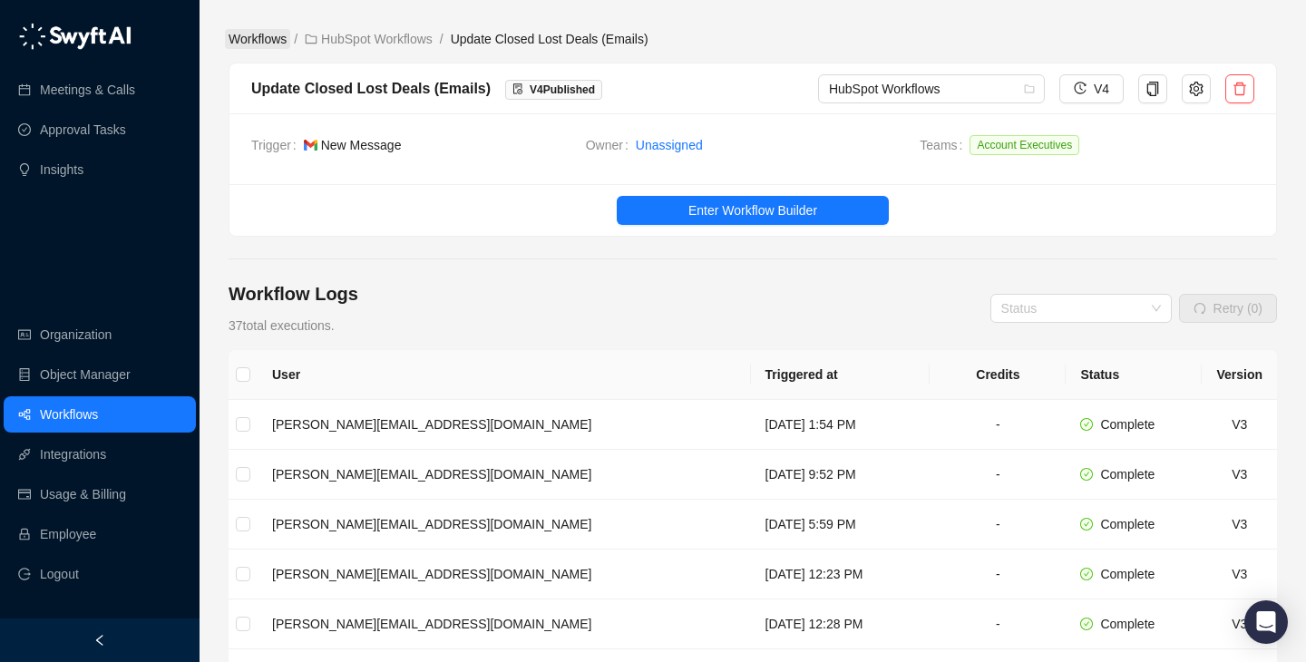
click at [249, 46] on link "Workflows" at bounding box center [257, 39] width 65 height 20
